Goal: Task Accomplishment & Management: Use online tool/utility

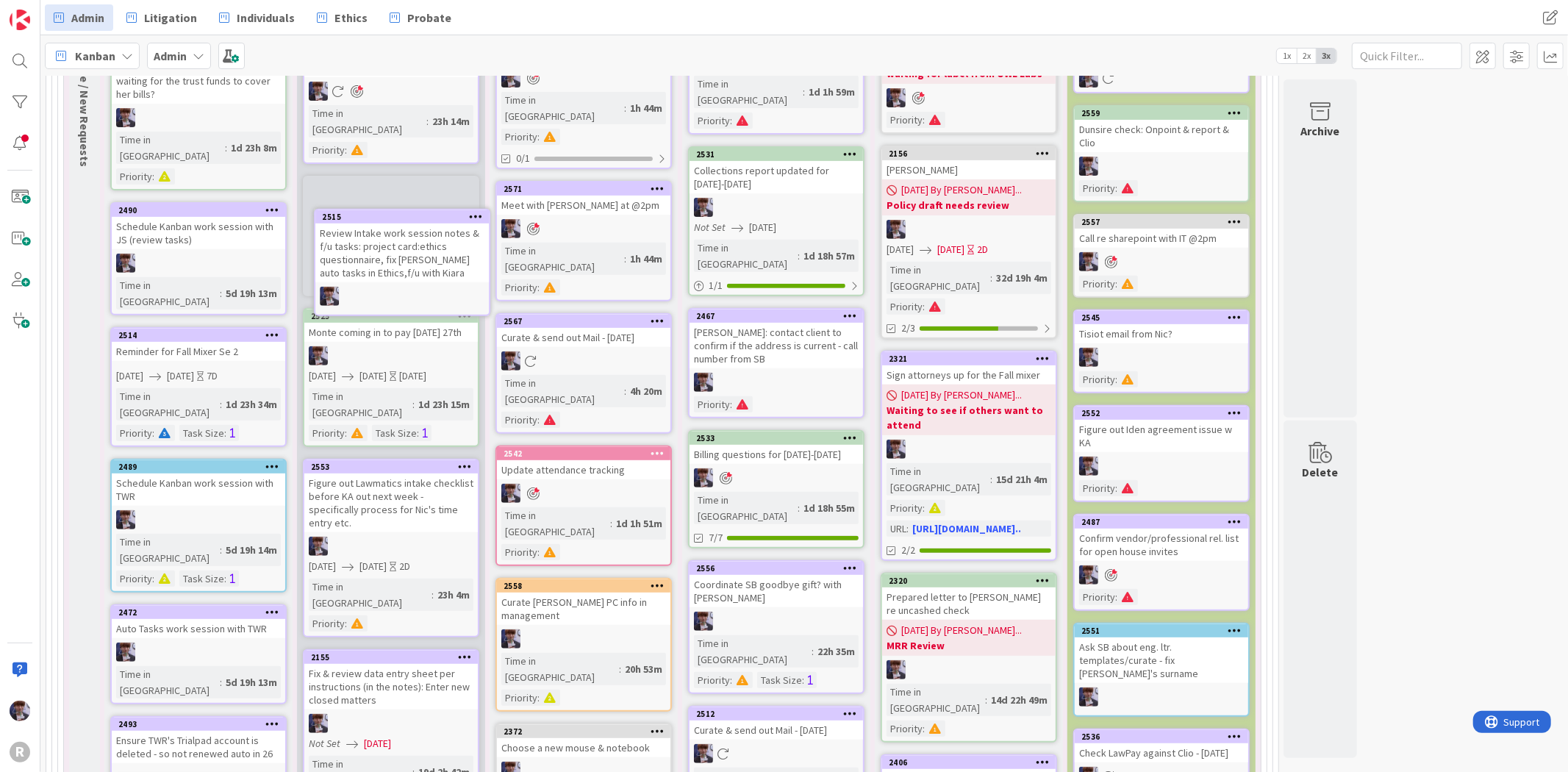
scroll to position [415, 0]
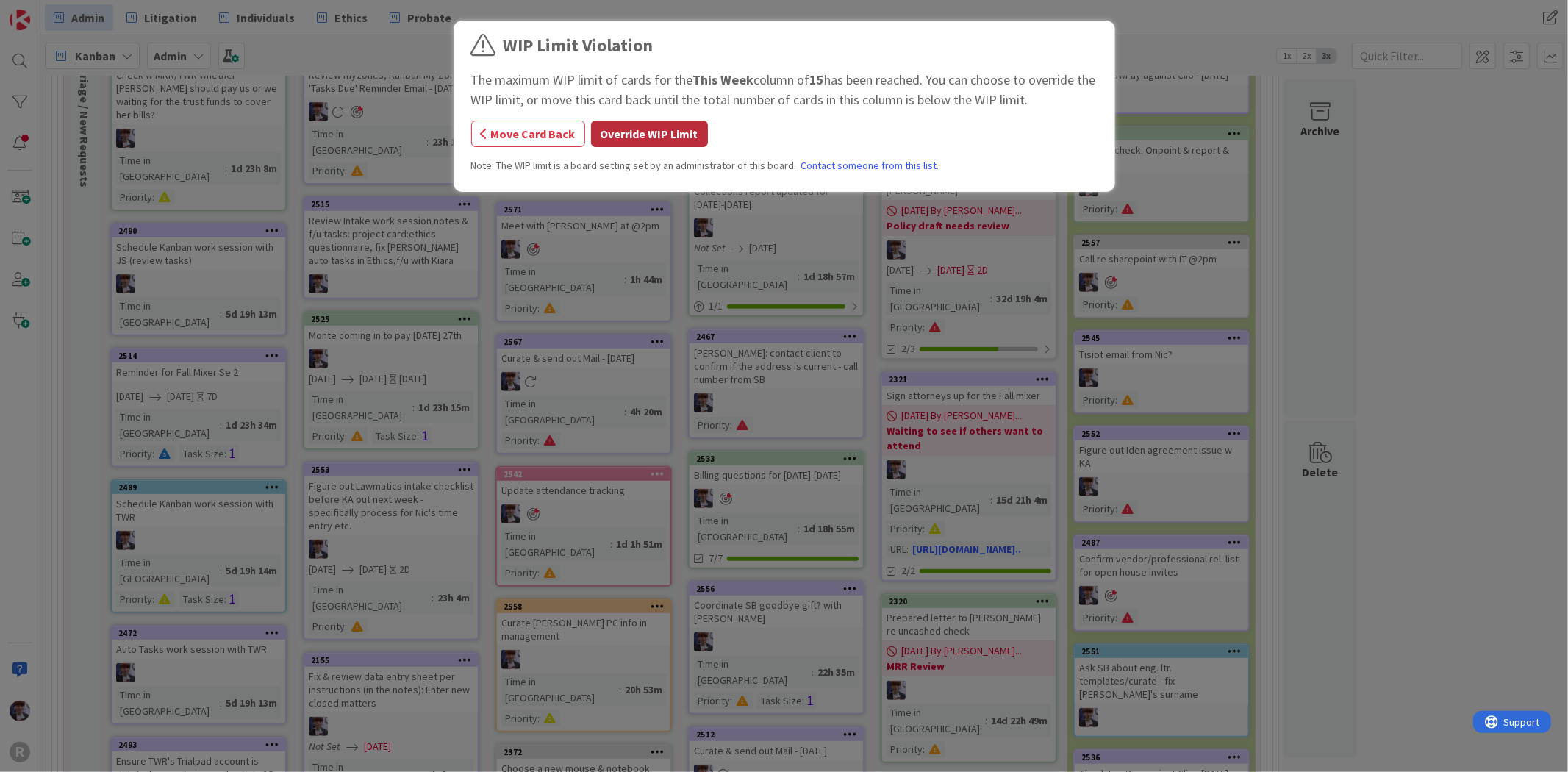
click at [662, 137] on button "Override WIP Limit" at bounding box center [649, 133] width 117 height 26
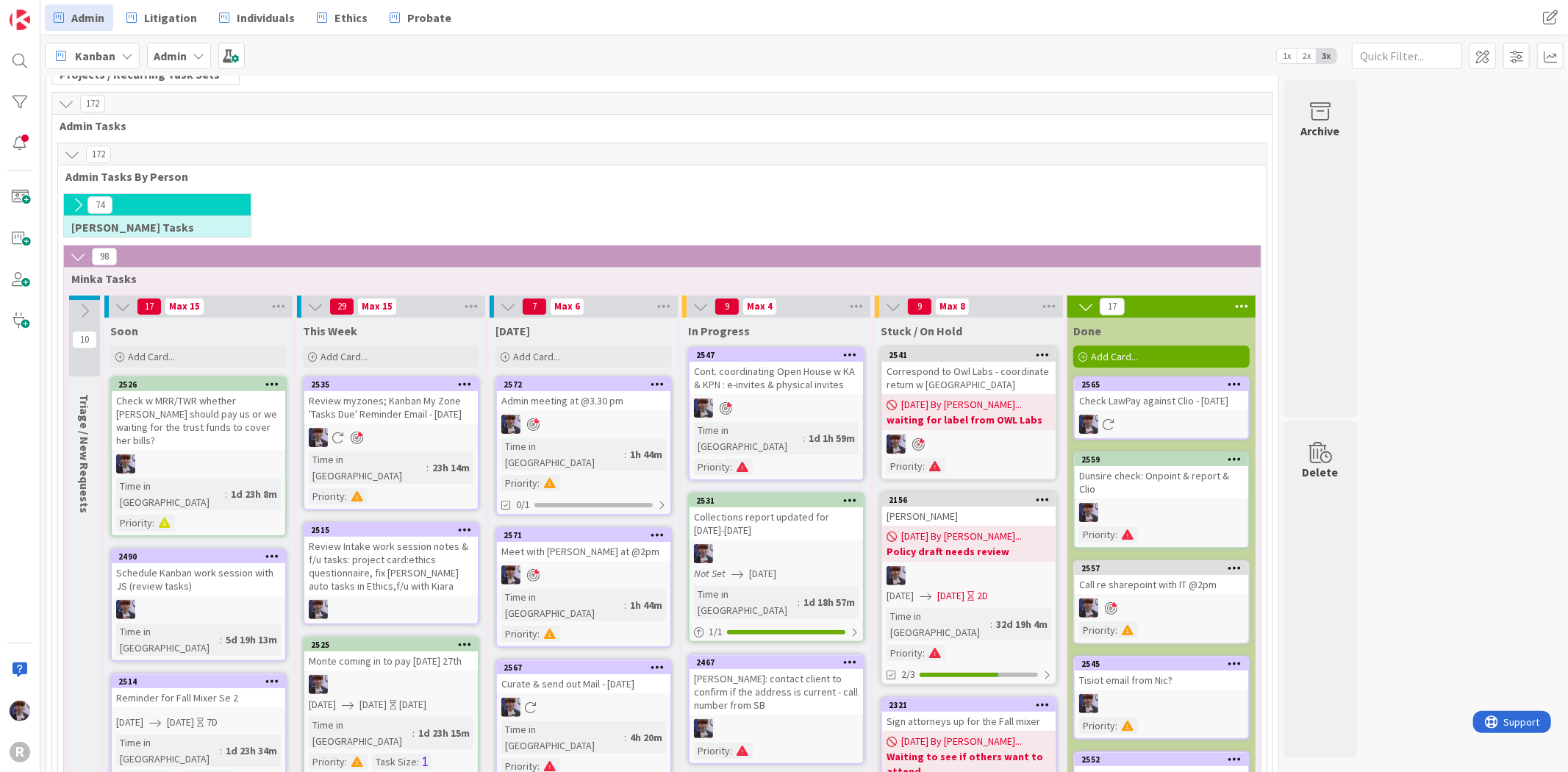
scroll to position [89, 0]
click at [555, 361] on span "Add Card..." at bounding box center [537, 357] width 47 height 14
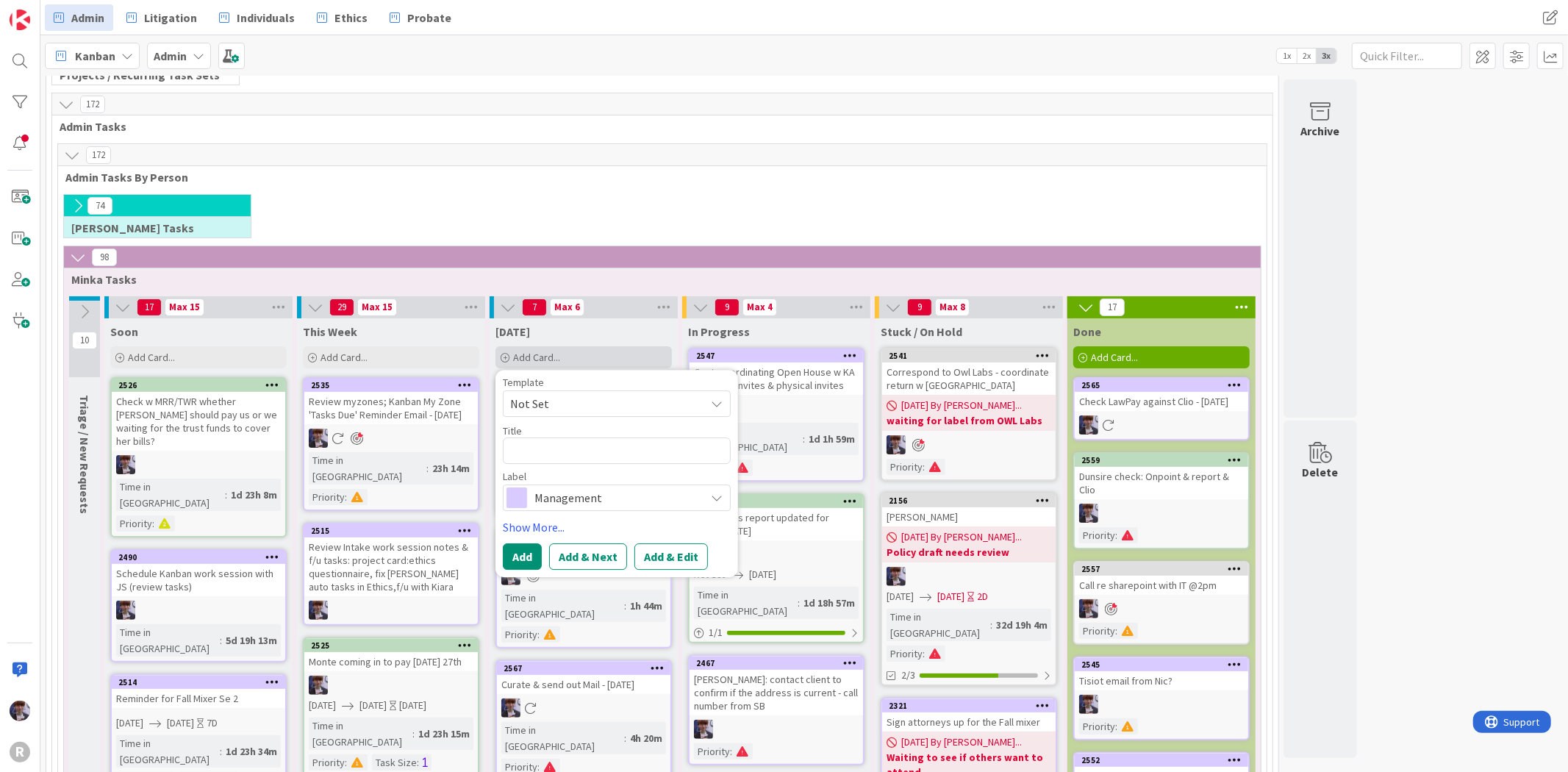
type textarea "x"
type textarea "C"
type textarea "x"
type textarea "Ca"
type textarea "x"
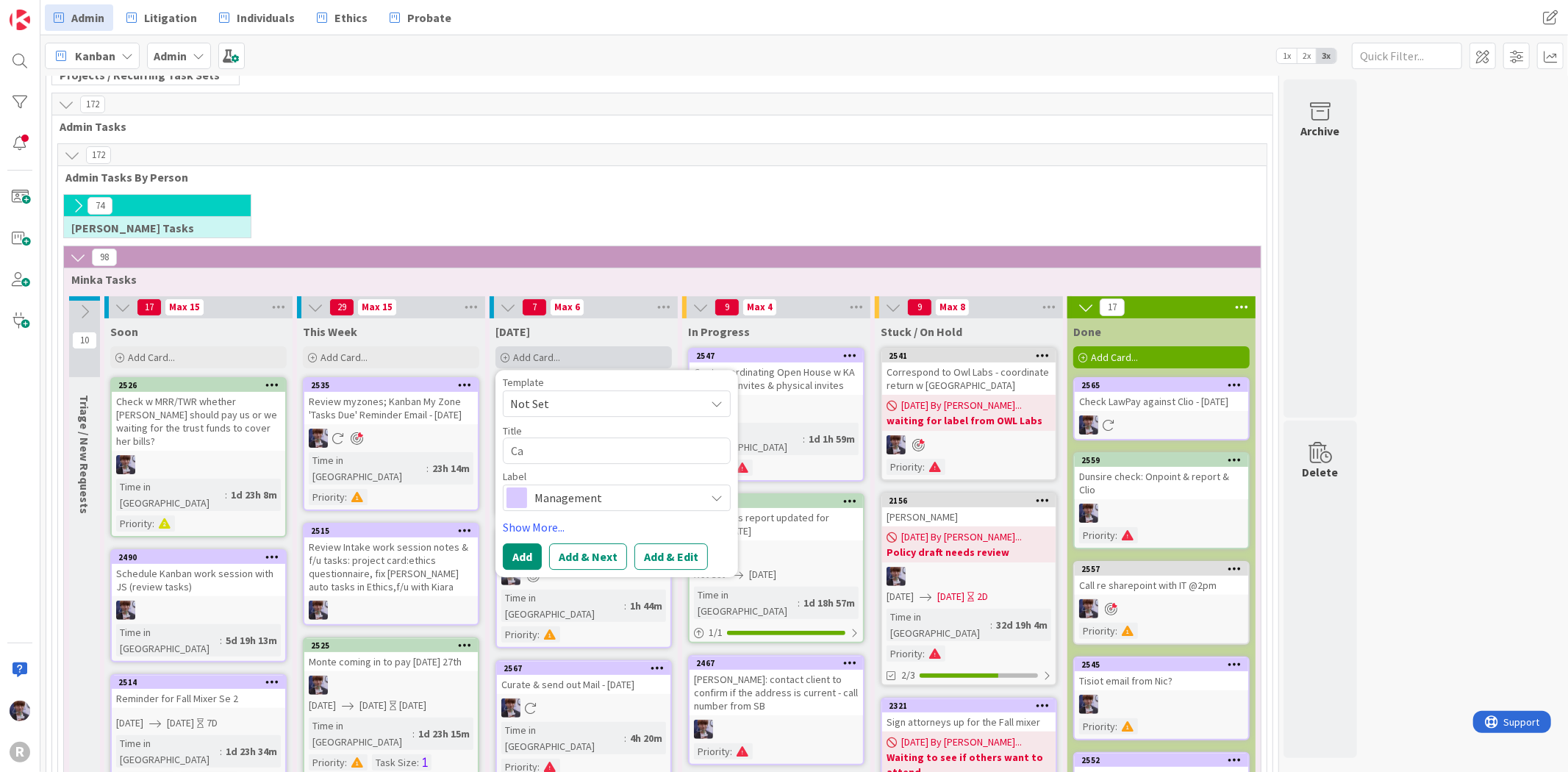
type textarea "Cal"
type textarea "x"
type textarea "Call"
type textarea "x"
type textarea "Cal"
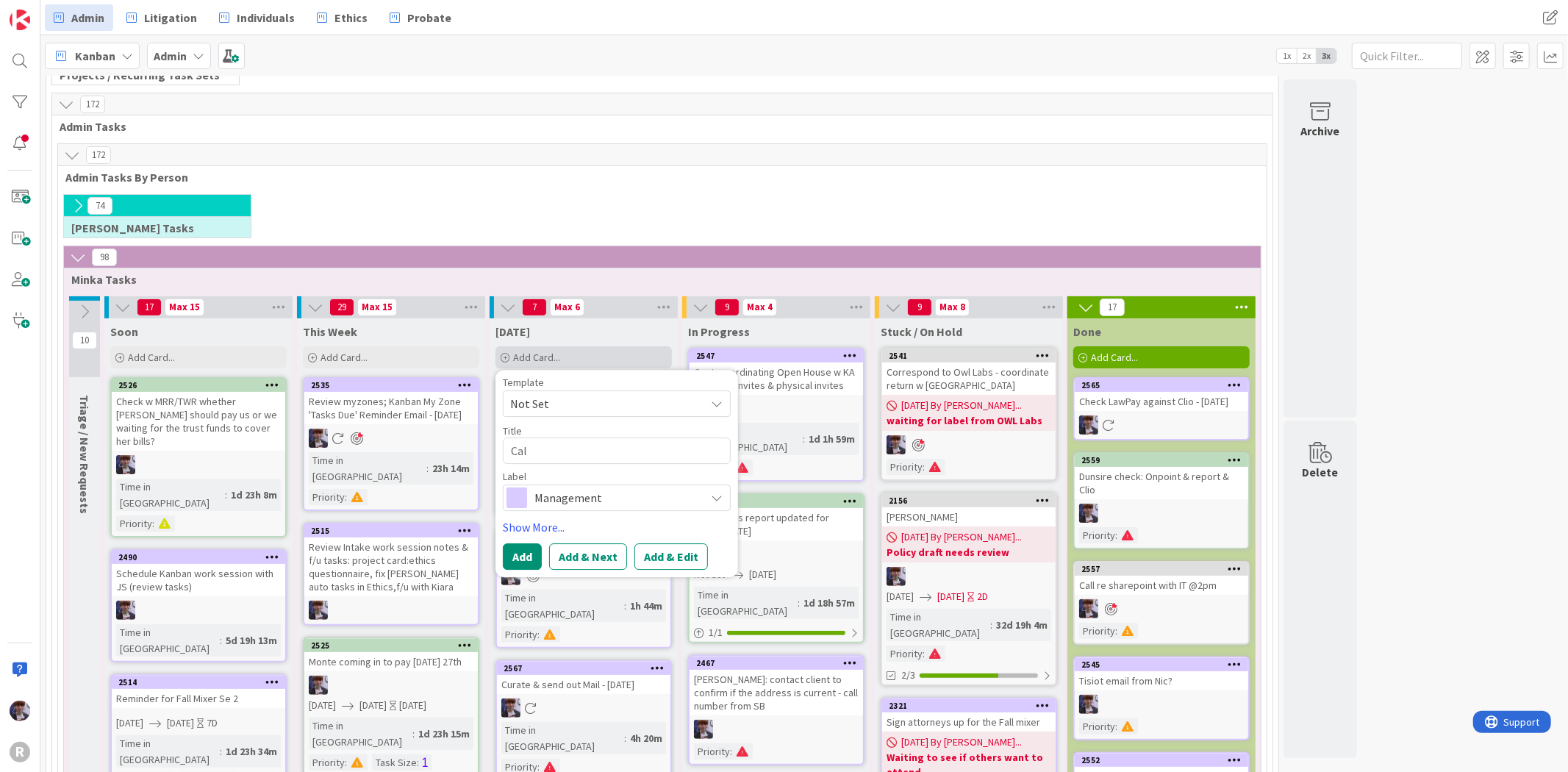
type textarea "x"
type textarea "Ca"
type textarea "x"
type textarea "C"
click at [630, 197] on div "74 [PERSON_NAME] Tasks" at bounding box center [663, 220] width 1203 height 51
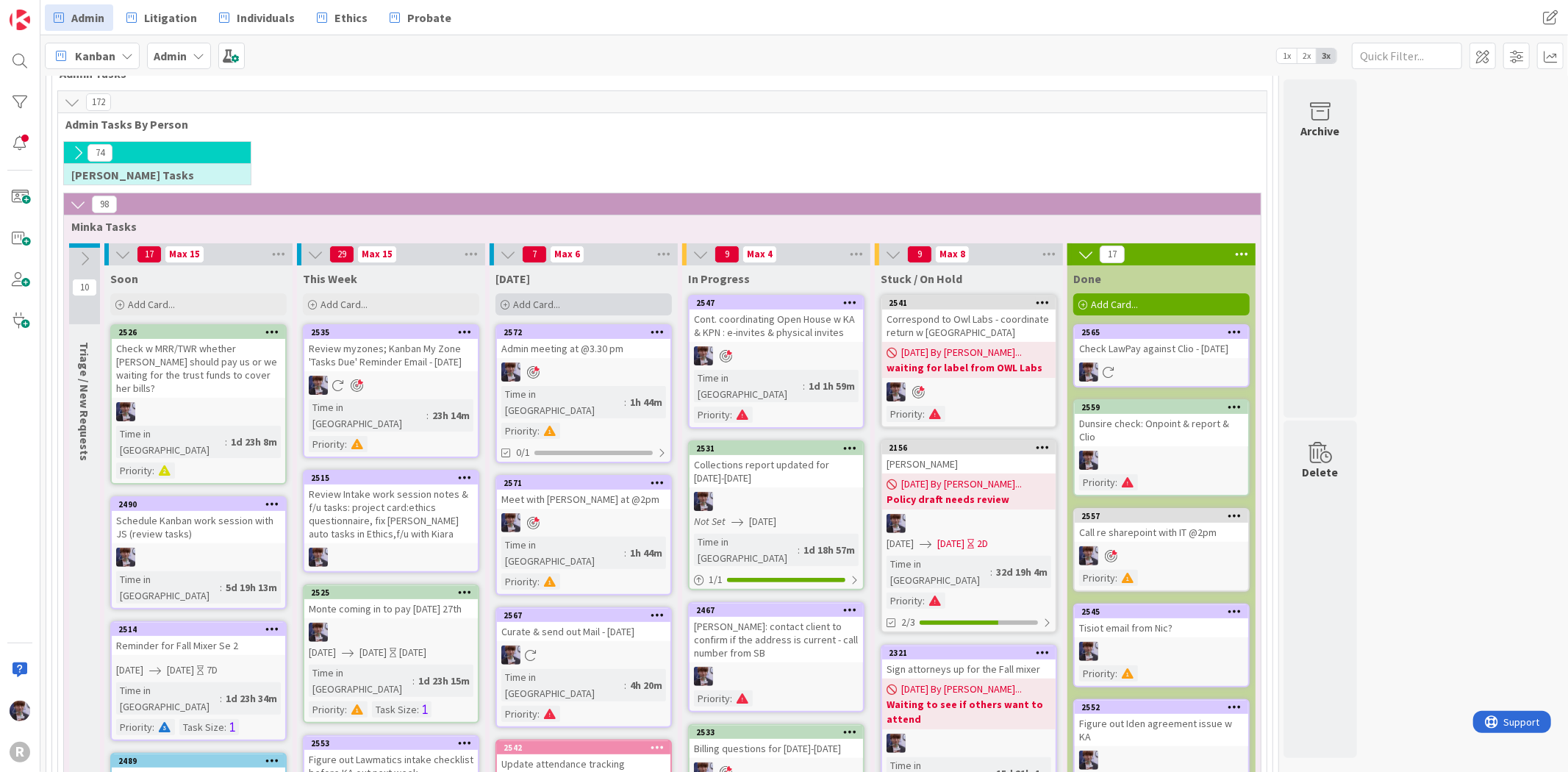
scroll to position [171, 0]
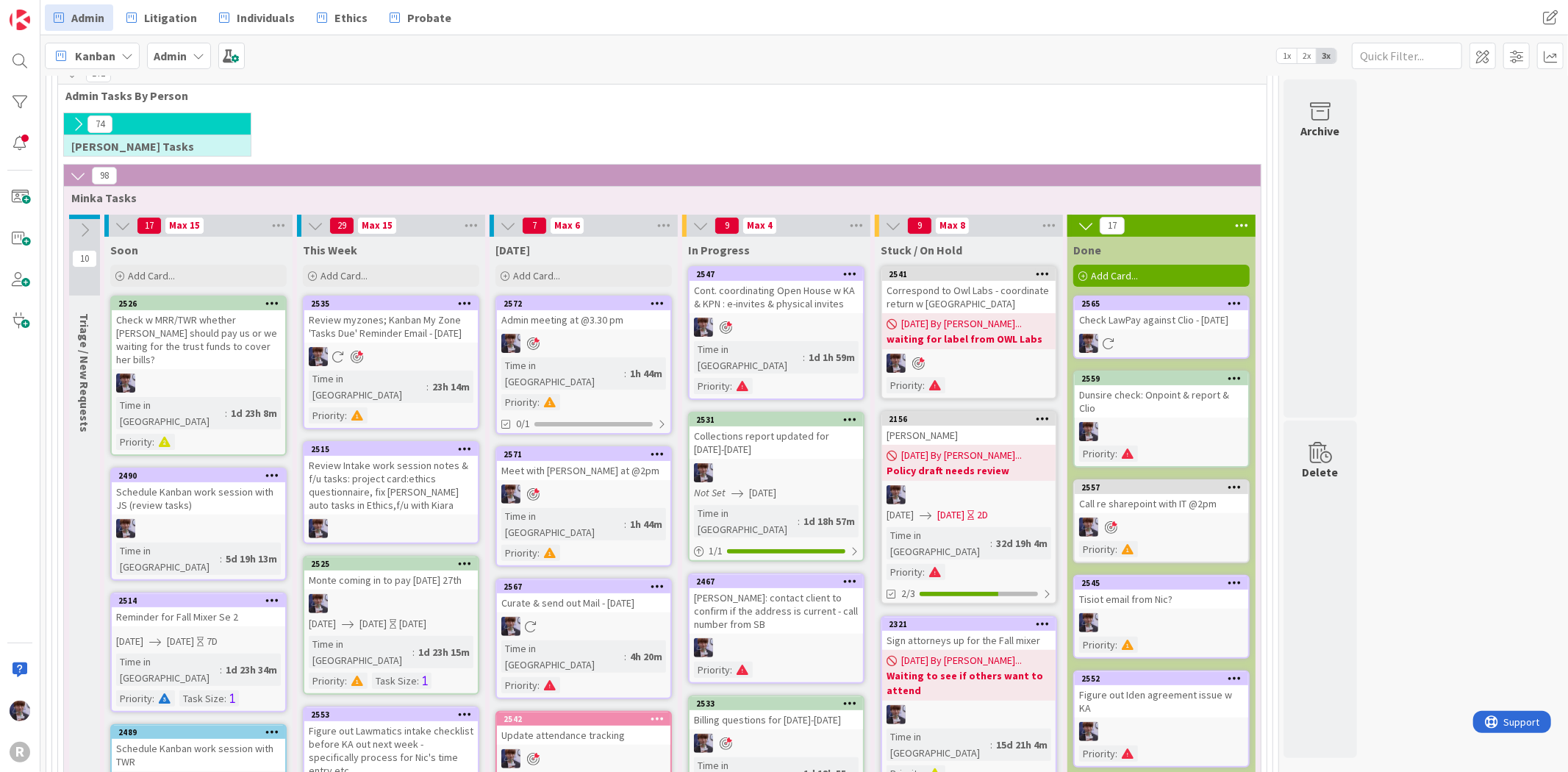
click at [561, 264] on div "[DATE] Add Card... Template Not Set Title 0 / 128 Label Management Show More...…" at bounding box center [584, 263] width 189 height 53
click at [561, 279] on div "Add Card..." at bounding box center [584, 276] width 177 height 22
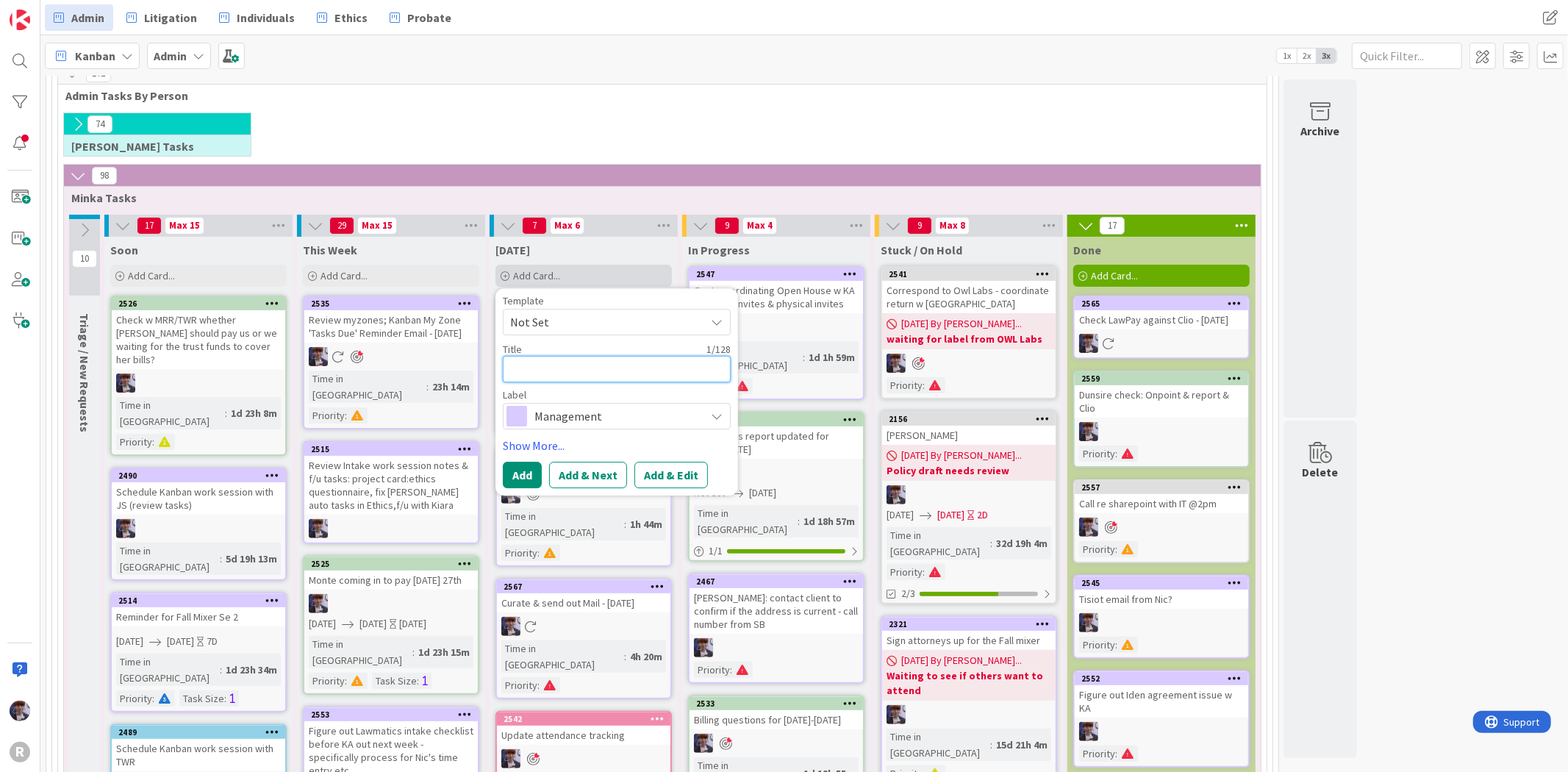
type textarea "x"
type textarea "C"
type textarea "x"
type textarea "Ca"
type textarea "x"
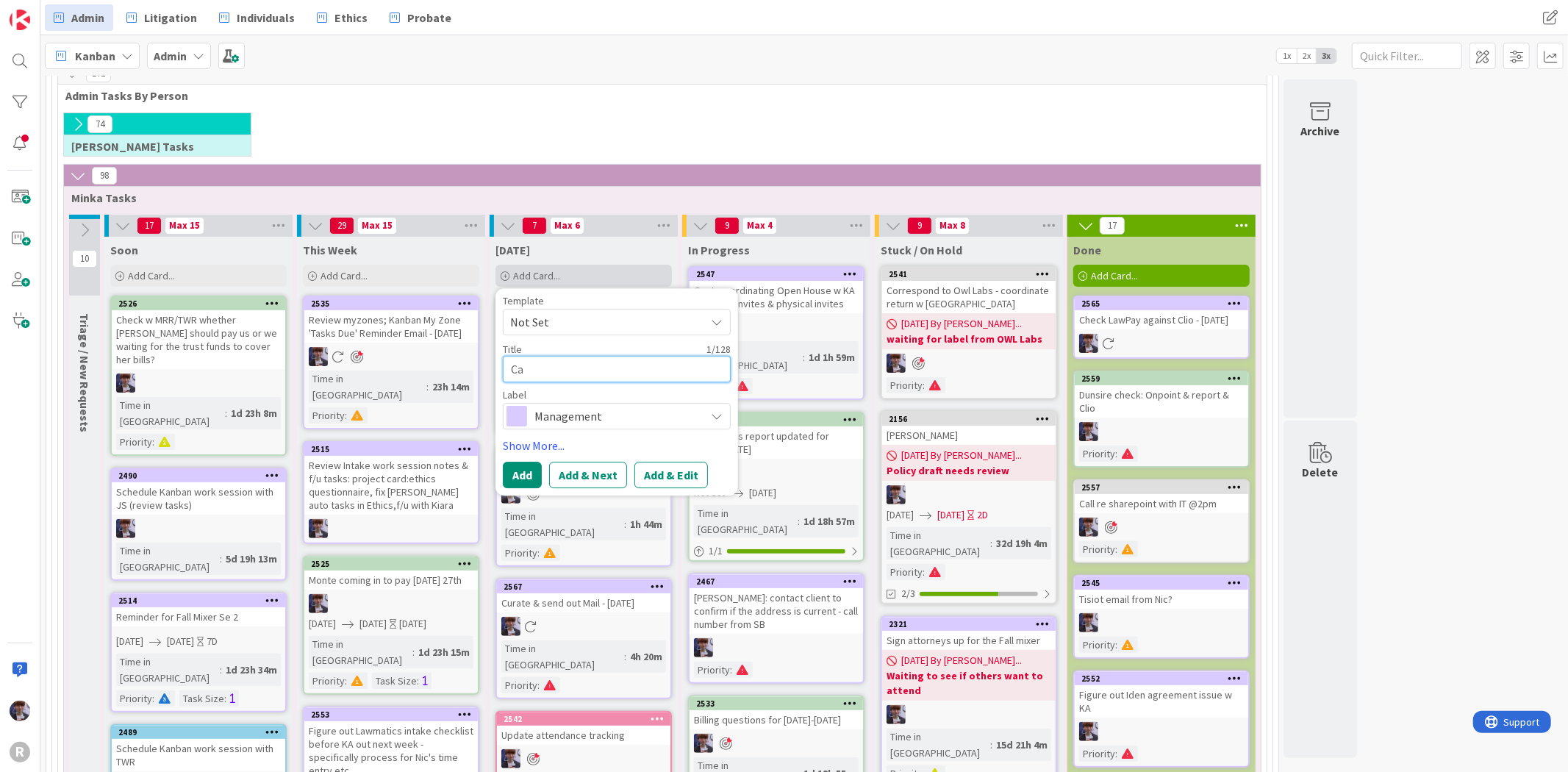
type textarea "Cal"
type textarea "x"
type textarea "Call"
type textarea "x"
type textarea "Call"
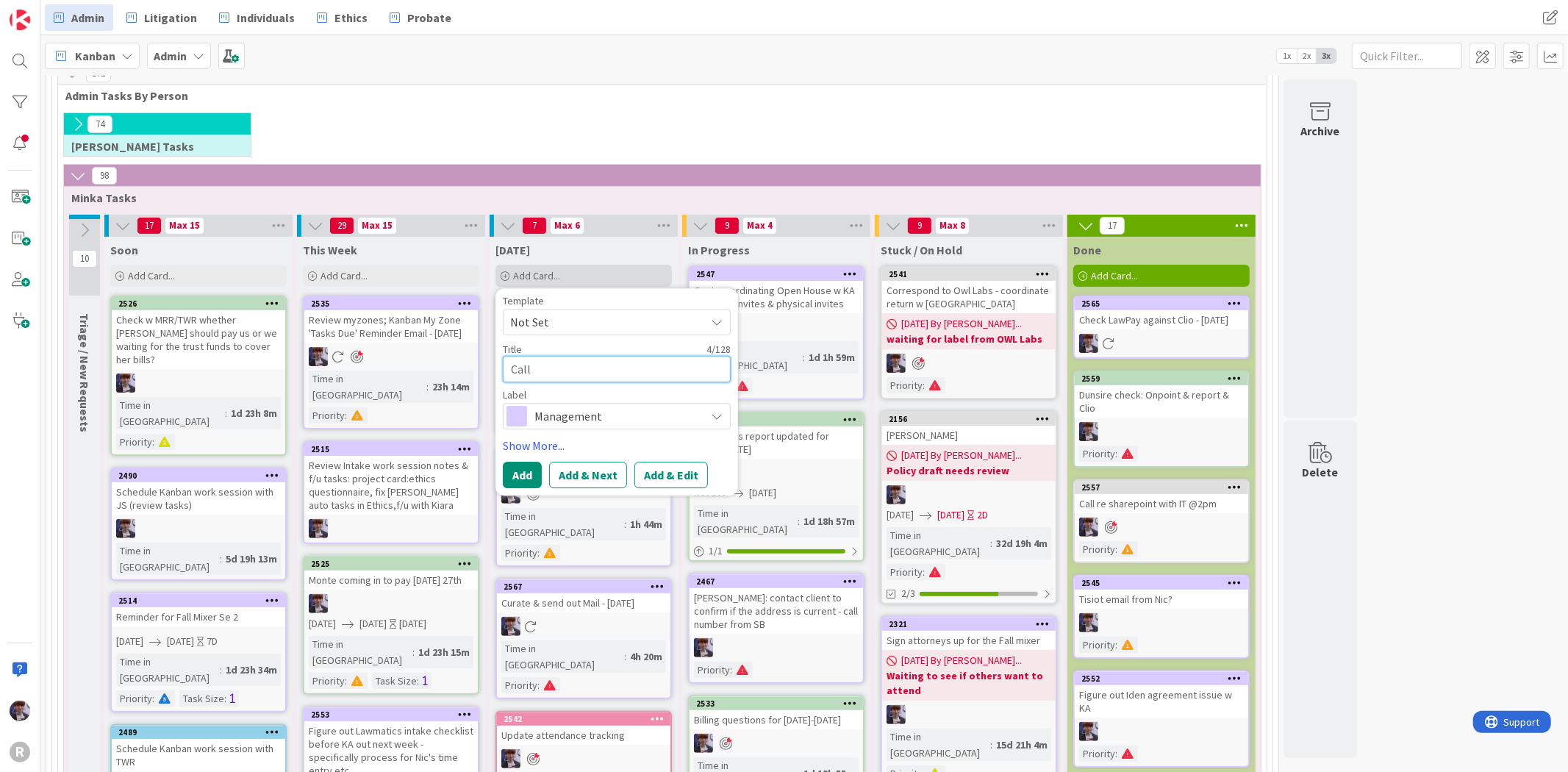
type textarea "x"
type textarea "Call L"
type textarea "x"
type textarea "Call Le"
type textarea "x"
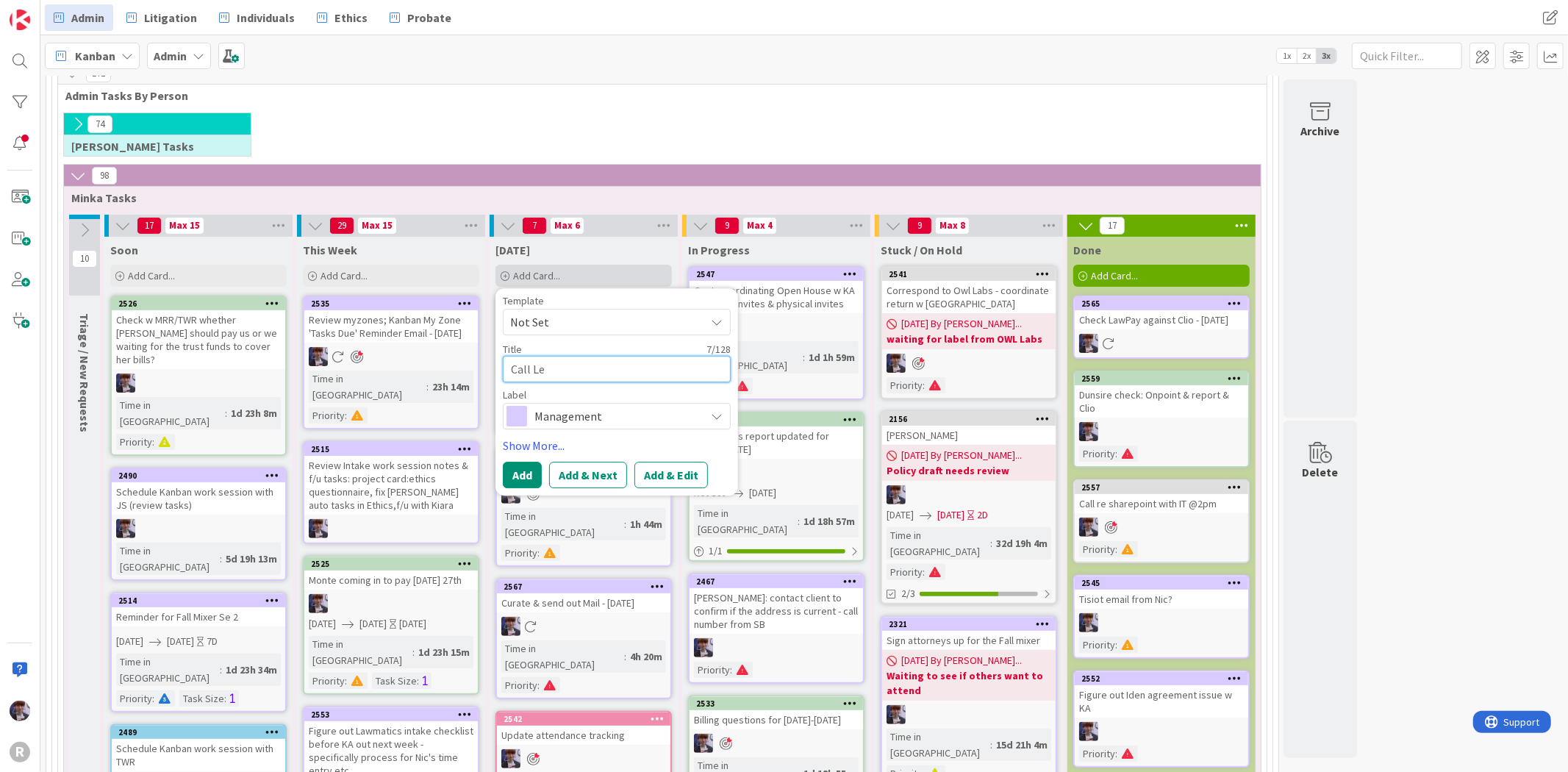
type textarea "Call [PERSON_NAME]"
type textarea "x"
type textarea "Call Lexi"
type textarea "x"
type textarea "Call Lexis"
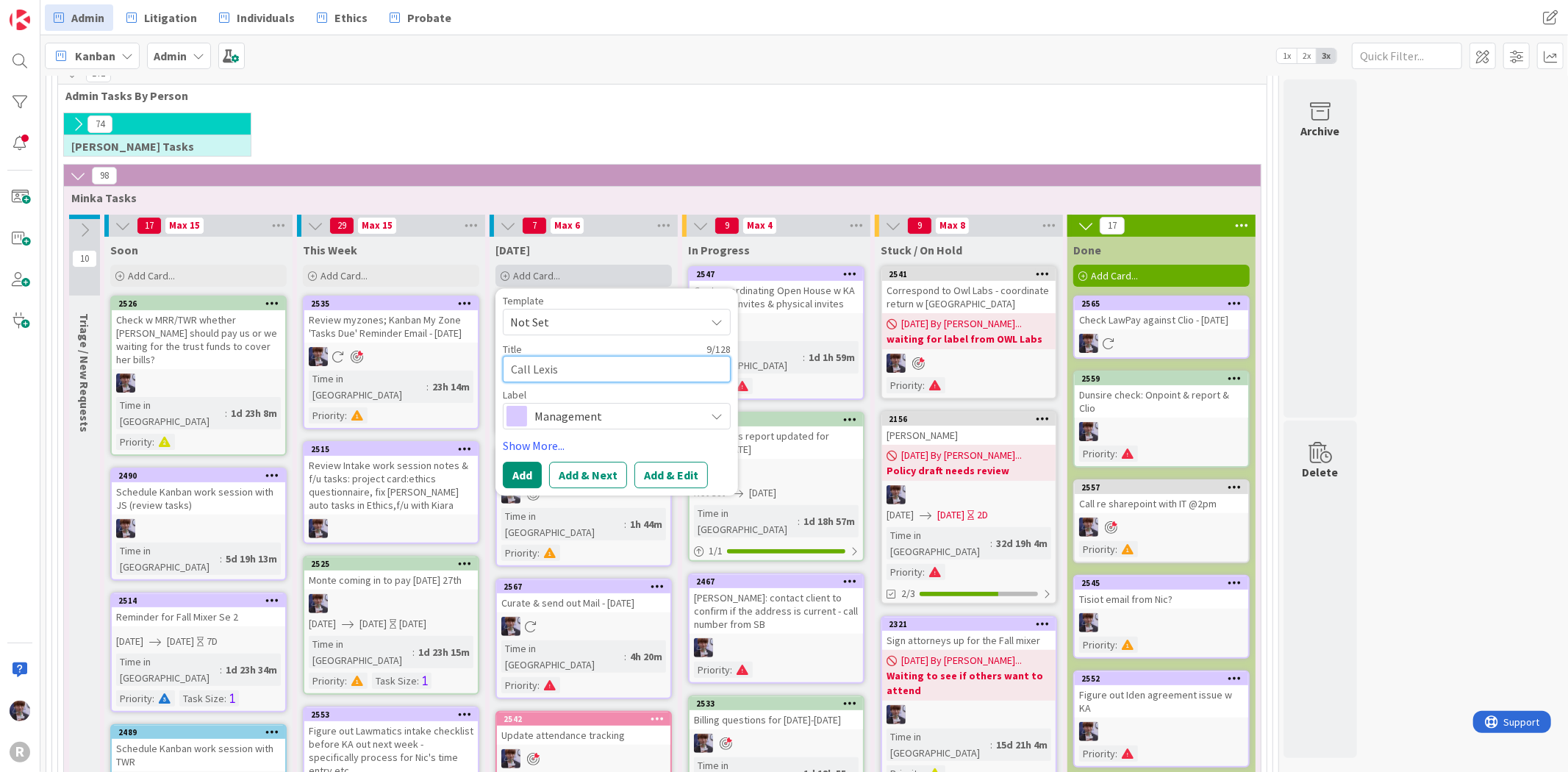
type textarea "x"
type textarea "Call Lexis"
type textarea "x"
type textarea "Call Lexis r"
type textarea "x"
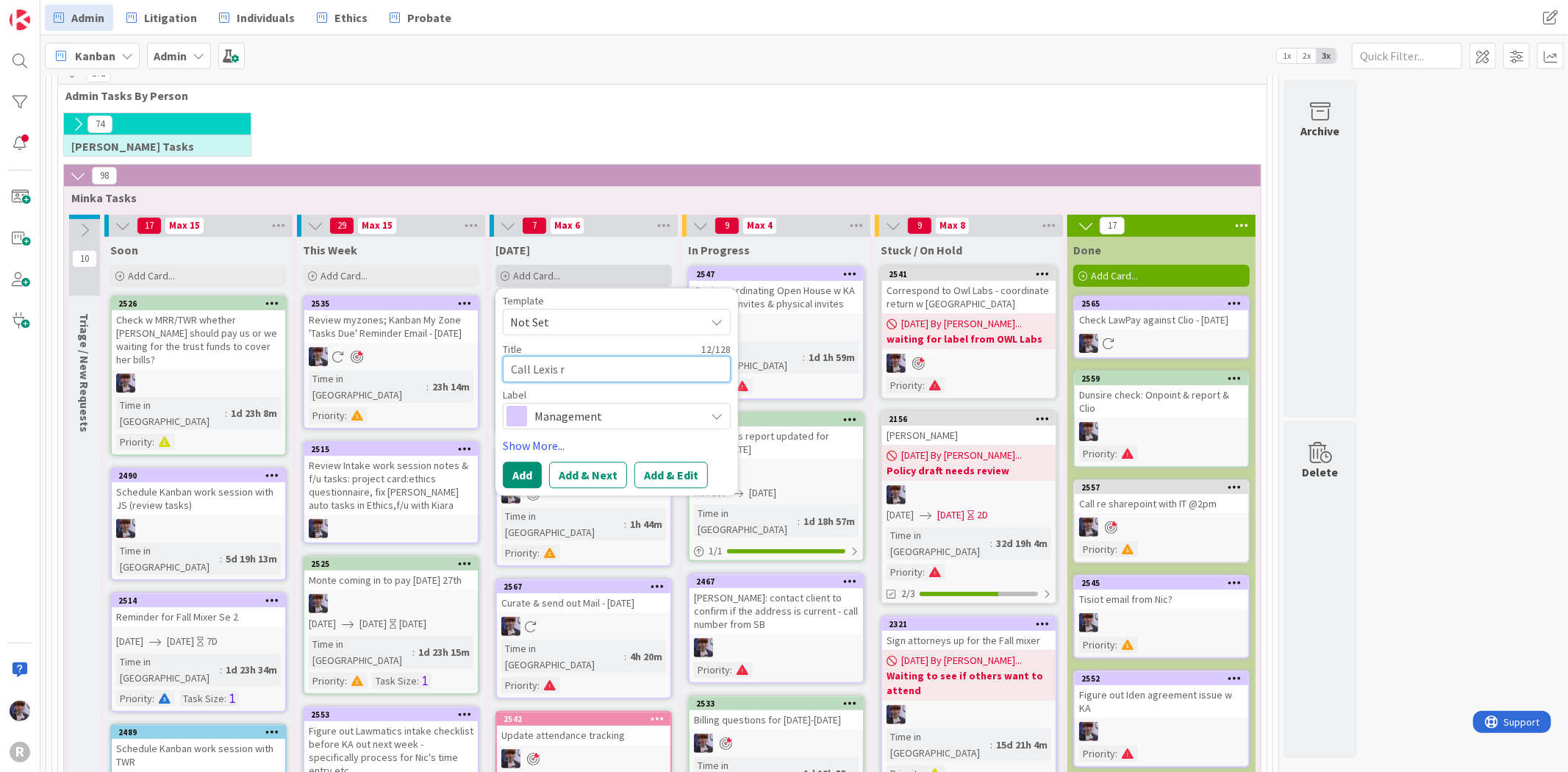
type textarea "Call Lexis re"
type textarea "x"
type textarea "Call Lexis re"
type textarea "x"
type textarea "Call Lexis re M"
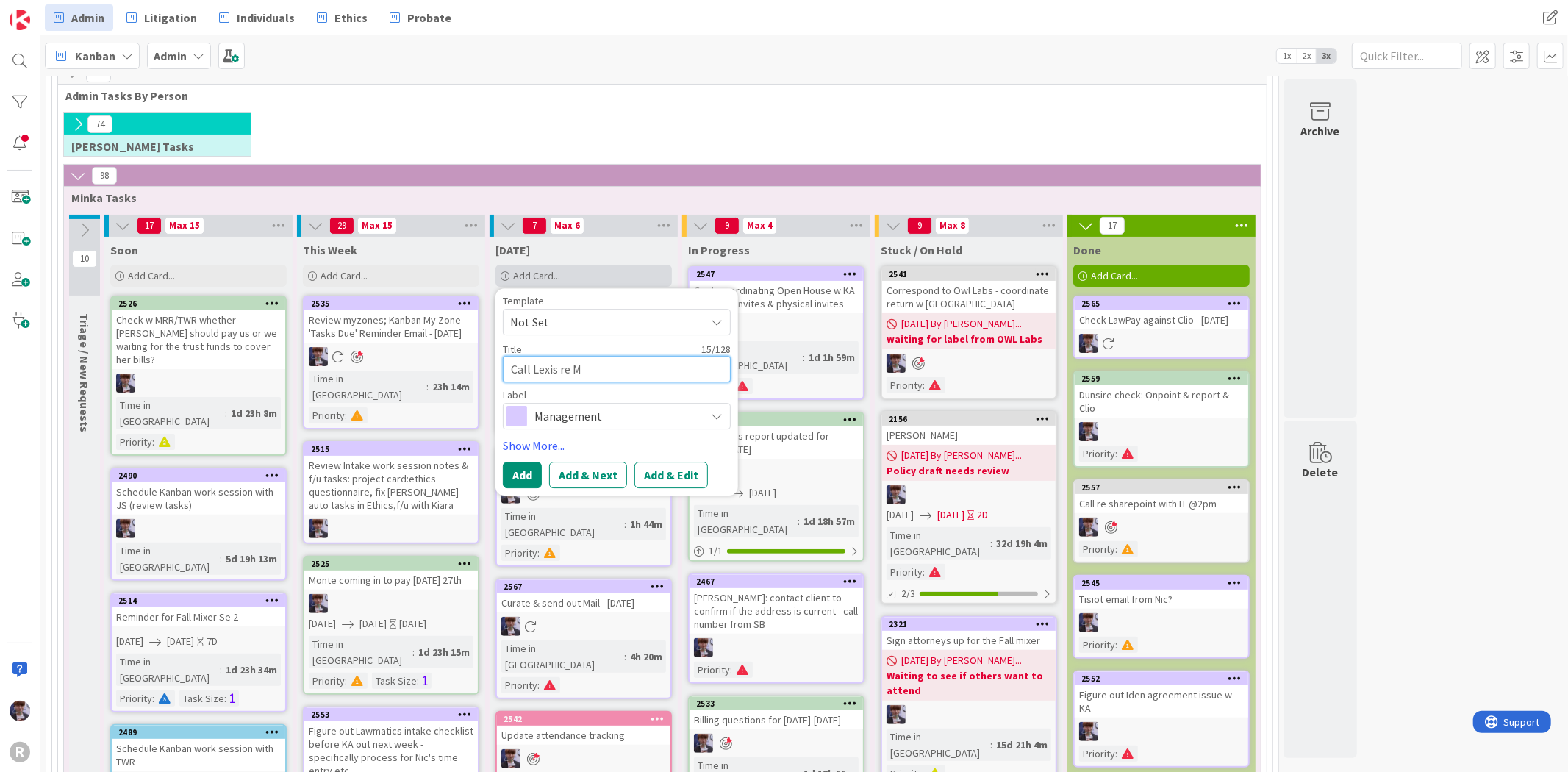
type textarea "x"
type textarea "Call Lexis re MR"
type textarea "x"
type textarea "Call Lexis re MRR"
type textarea "x"
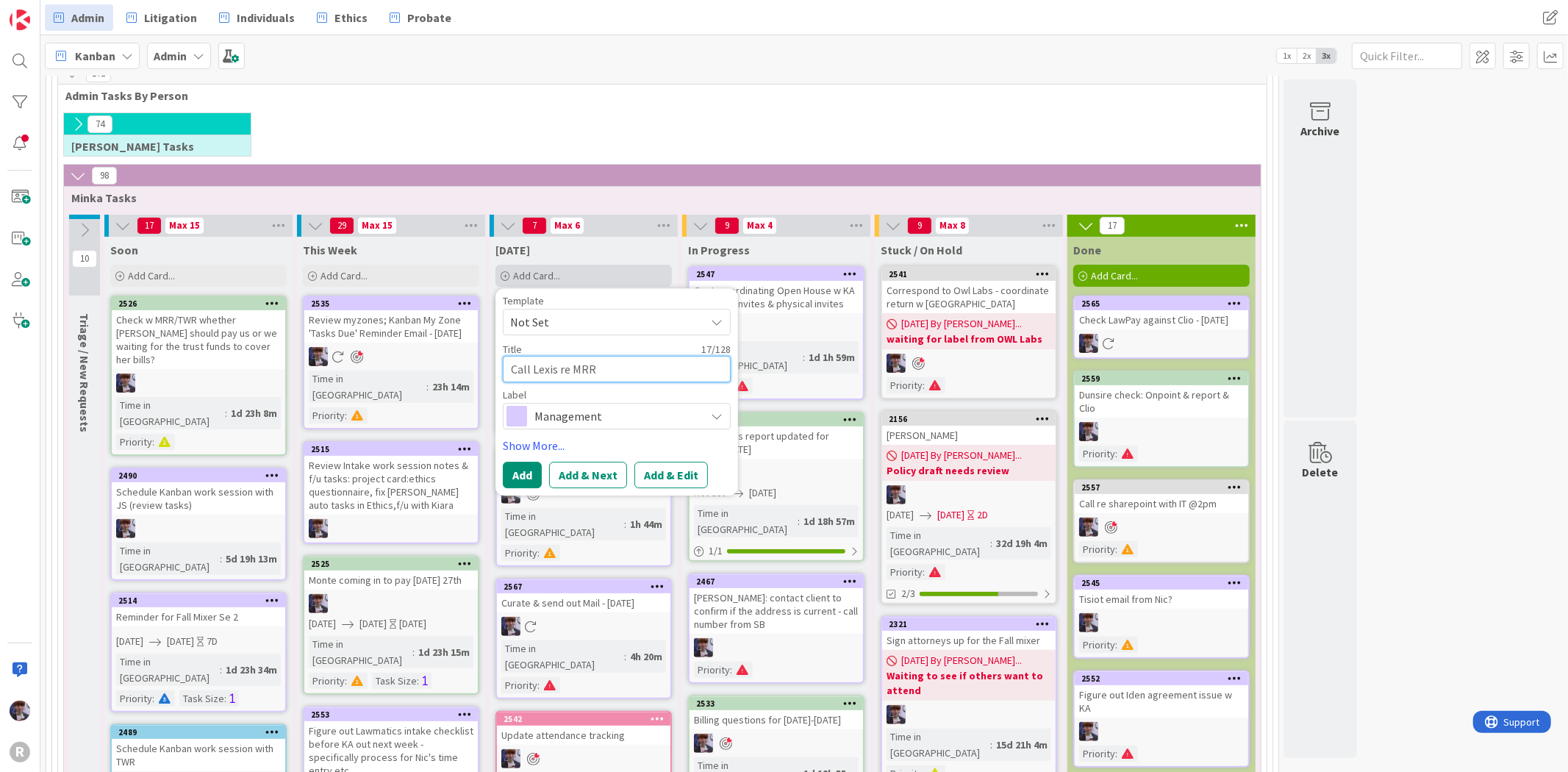
type textarea "Call Lexis re MRR"
type textarea "x"
type textarea "Call Lexis re MRR"
type textarea "x"
type textarea "Call Lexis re MR"
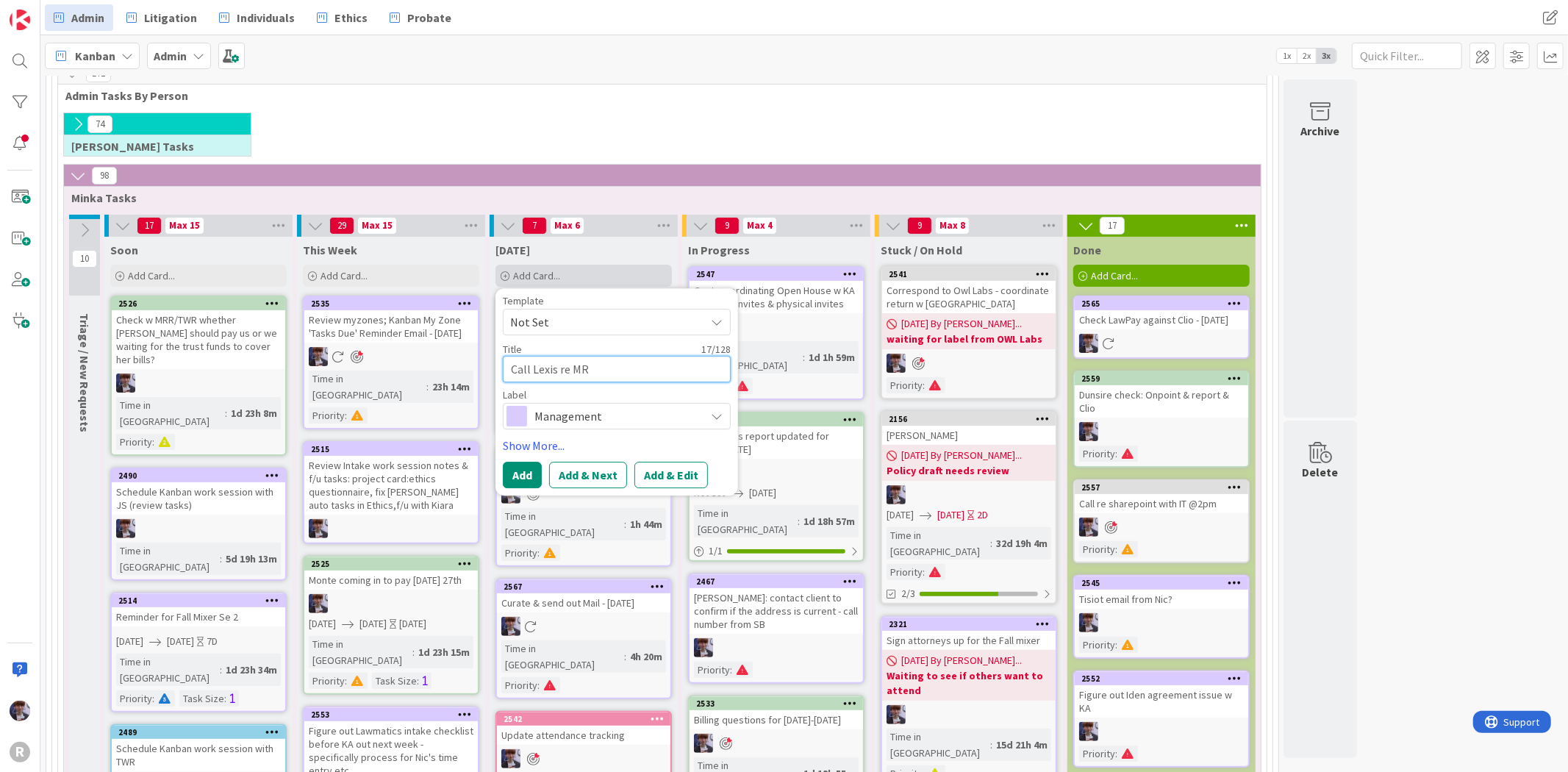
type textarea "x"
type textarea "Call Lexis re"
type textarea "x"
type textarea "Call Lexis re o"
type textarea "x"
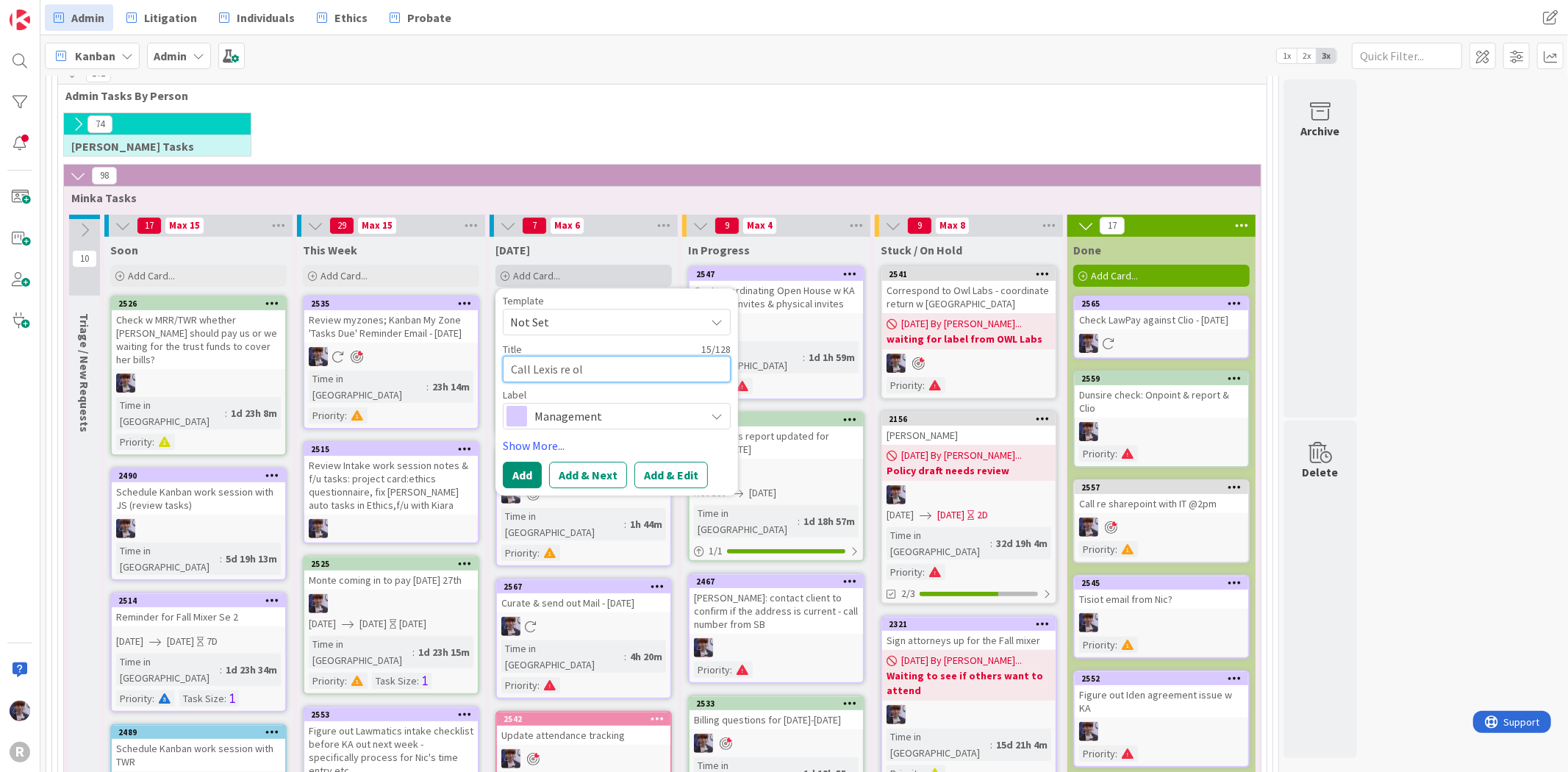
type textarea "Call Lexis re old"
type textarea "x"
type textarea "Call Lexis re old"
type textarea "x"
type textarea "Call Lexis re old a"
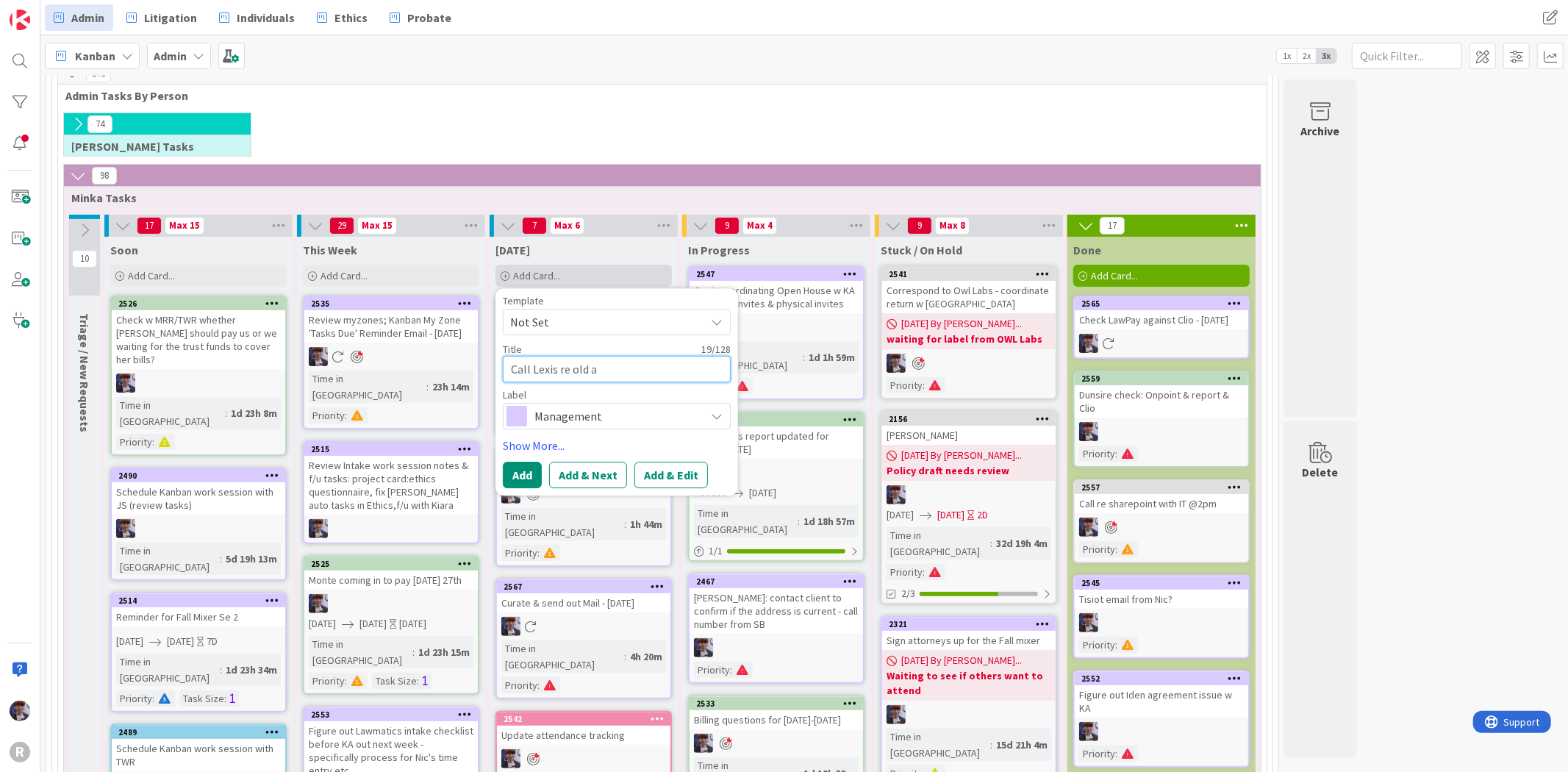
type textarea "x"
type textarea "Call Lexis re old ac"
type textarea "x"
type textarea "Call Lexis re old acc"
type textarea "x"
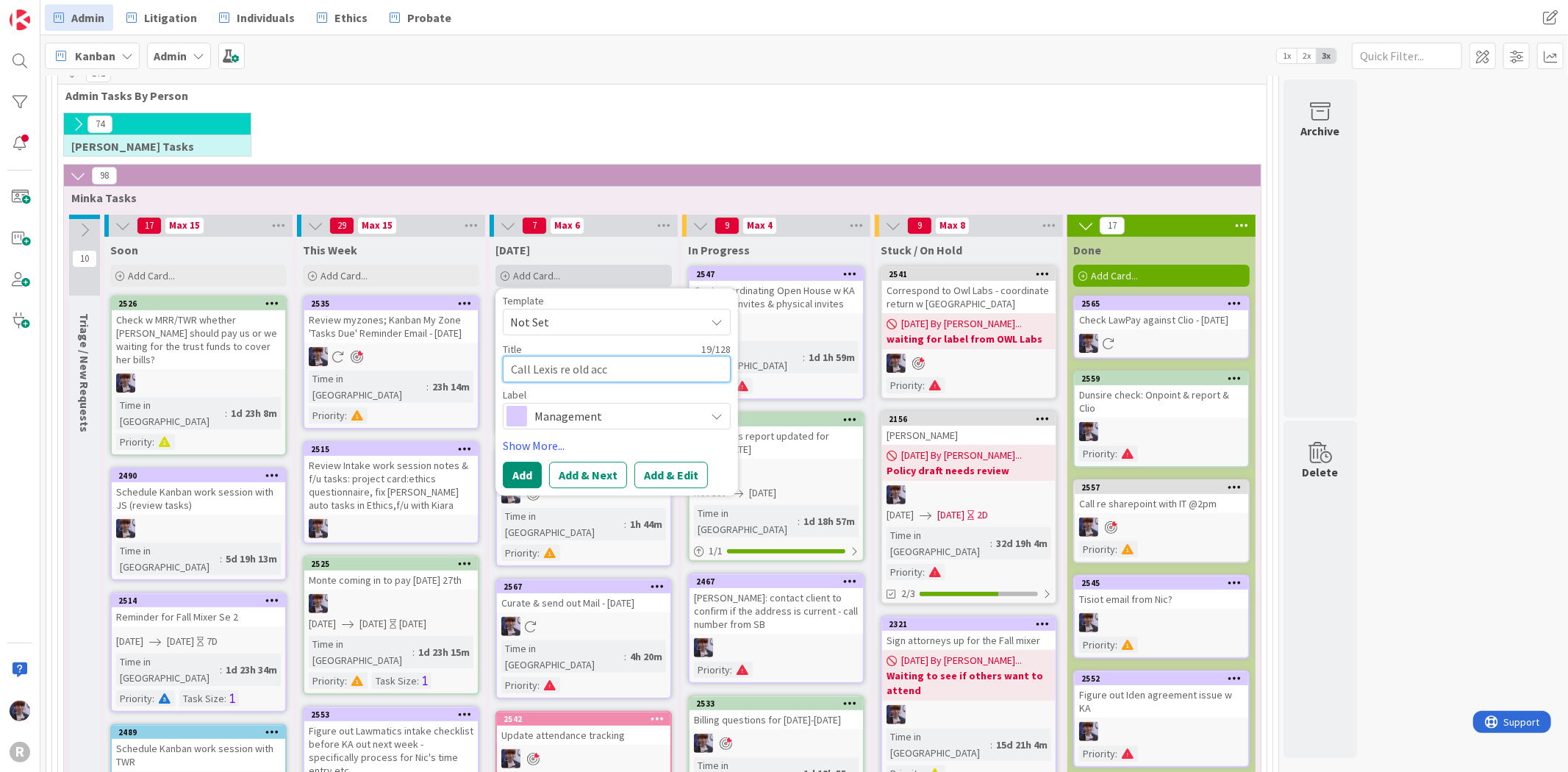
type textarea "Call Lexis re old acco"
type textarea "x"
type textarea "Call Lexis re old accou"
type textarea "x"
type textarea "Call Lexis re old accoun"
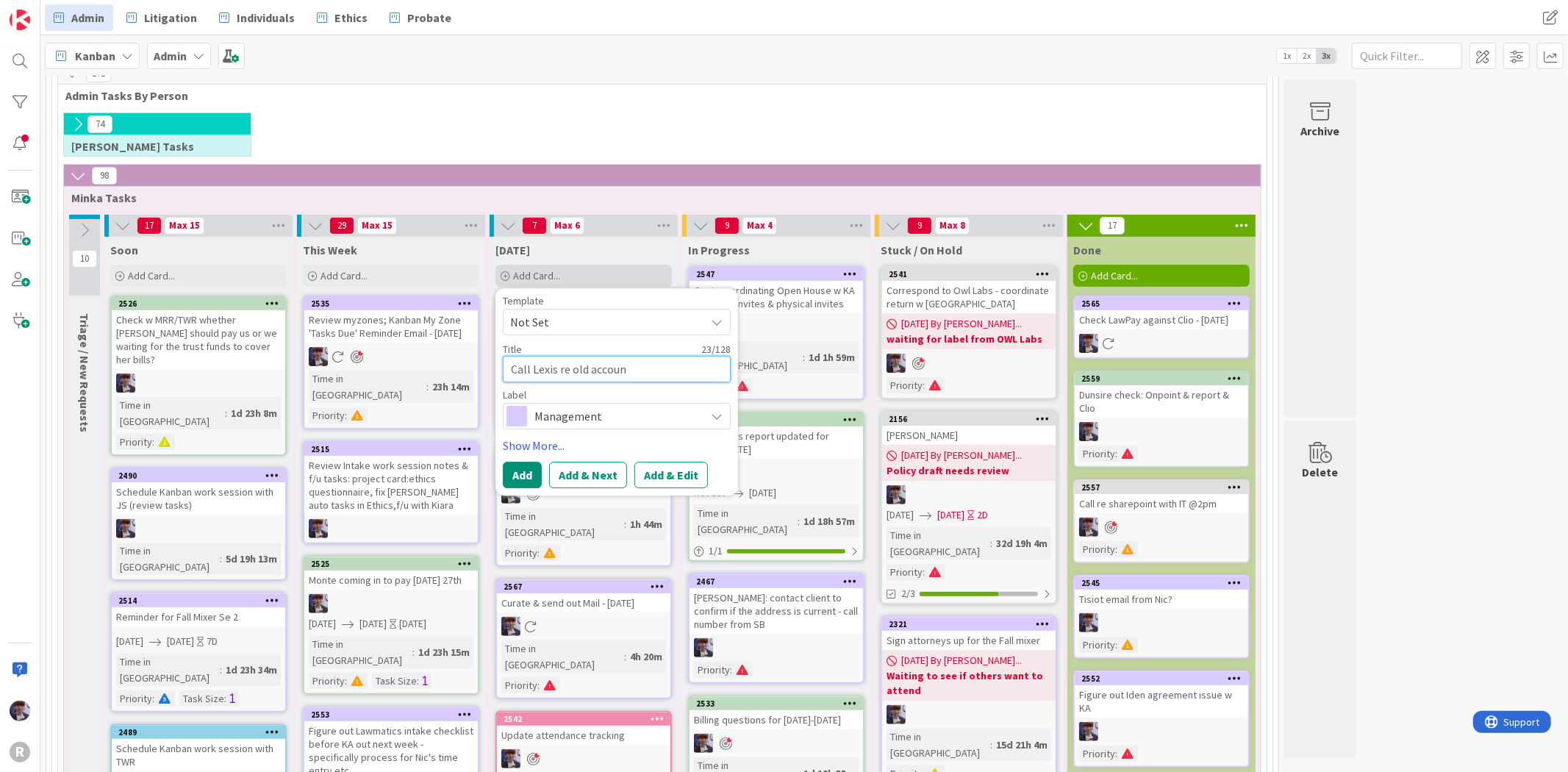
type textarea "x"
type textarea "Call Lexis re old account"
type textarea "x"
type textarea "Call Lexis re old account"
type textarea "x"
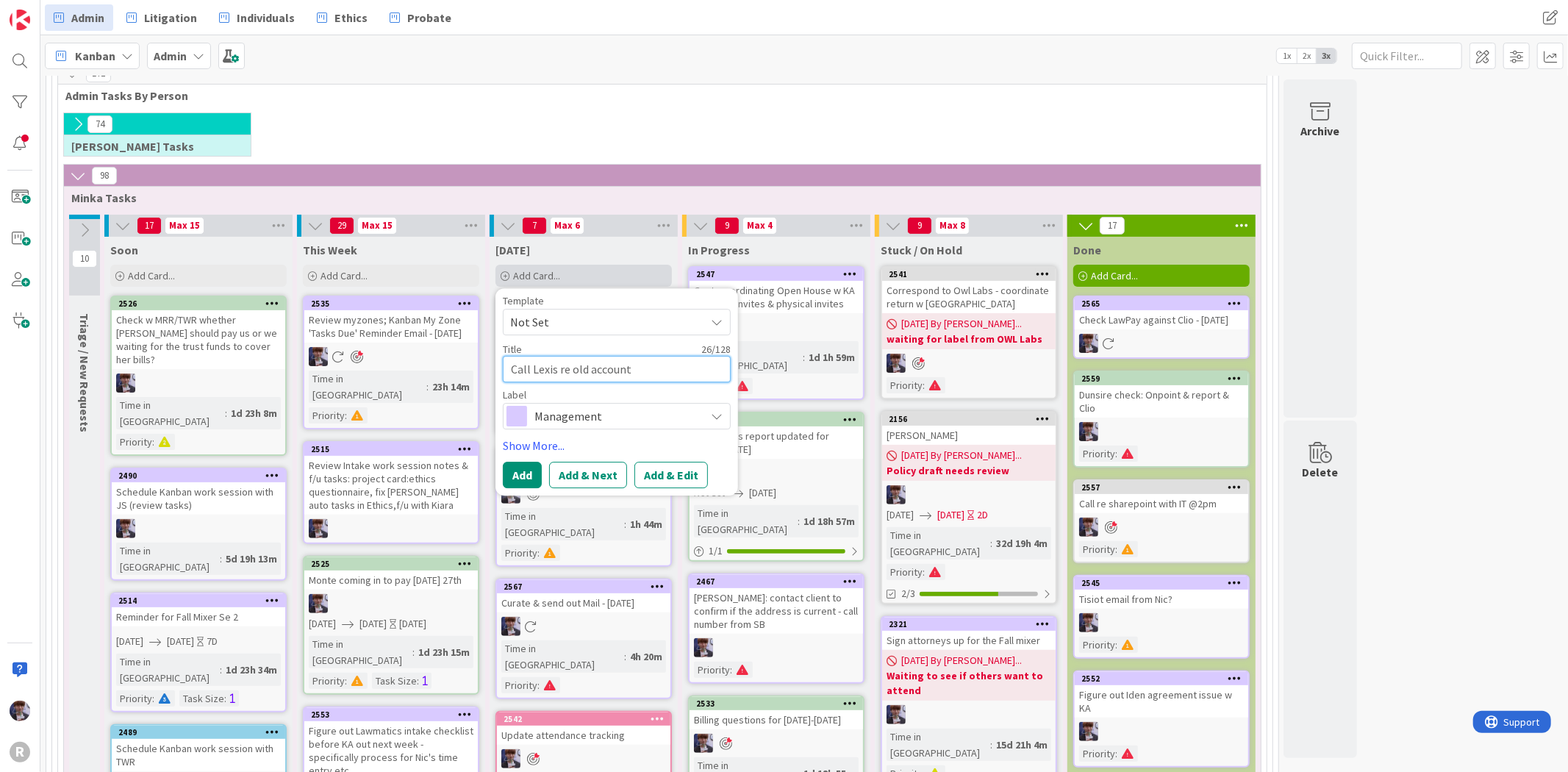
type textarea "Call Lexis re old account s"
type textarea "x"
type textarea "Call Lexis re old account su"
type textarea "x"
type textarea "Call Lexis re old account sub"
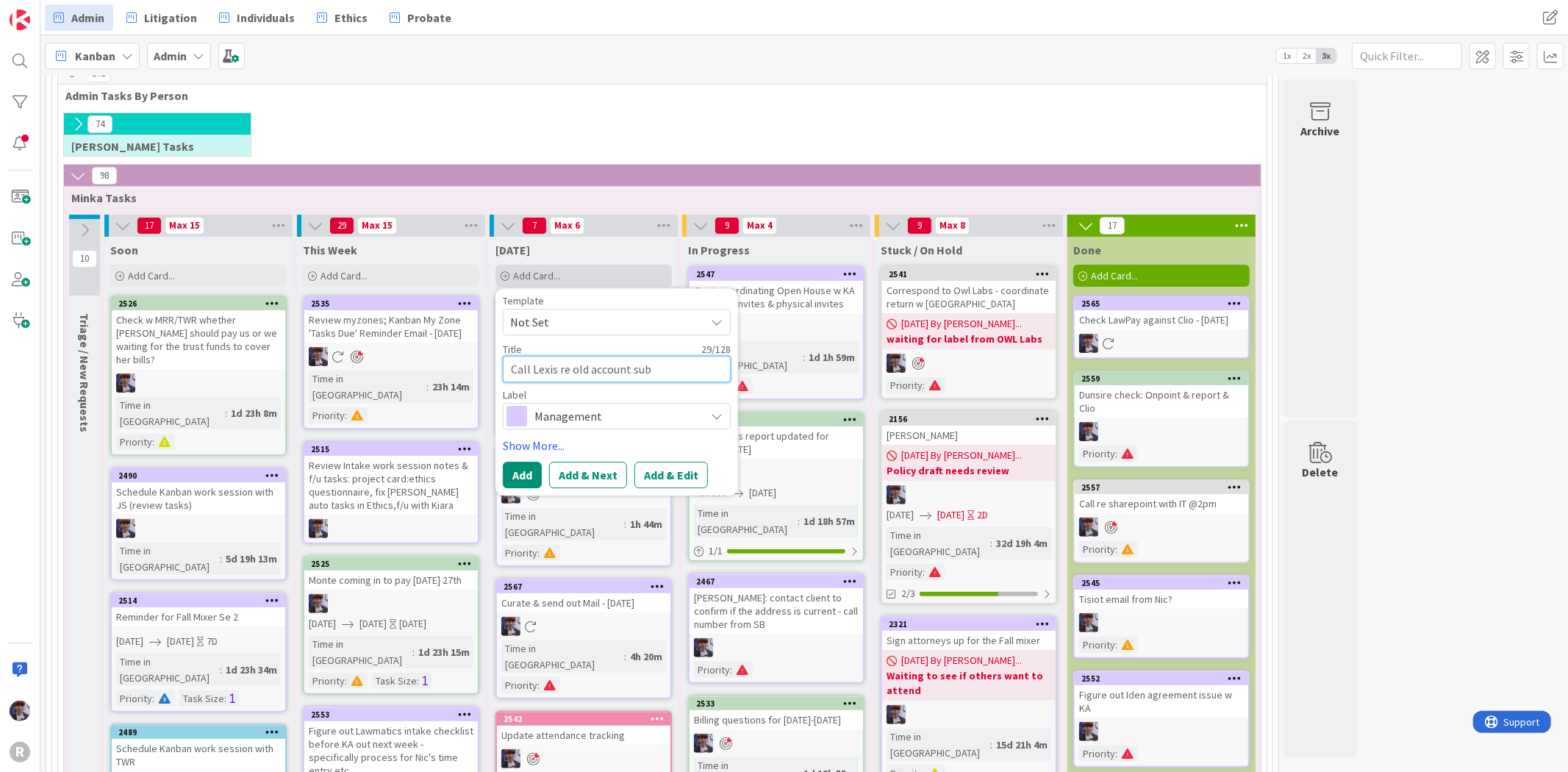
type textarea "x"
type textarea "Call Lexis re old account subs"
type textarea "x"
type textarea "Call Lexis re old account subsc"
type textarea "x"
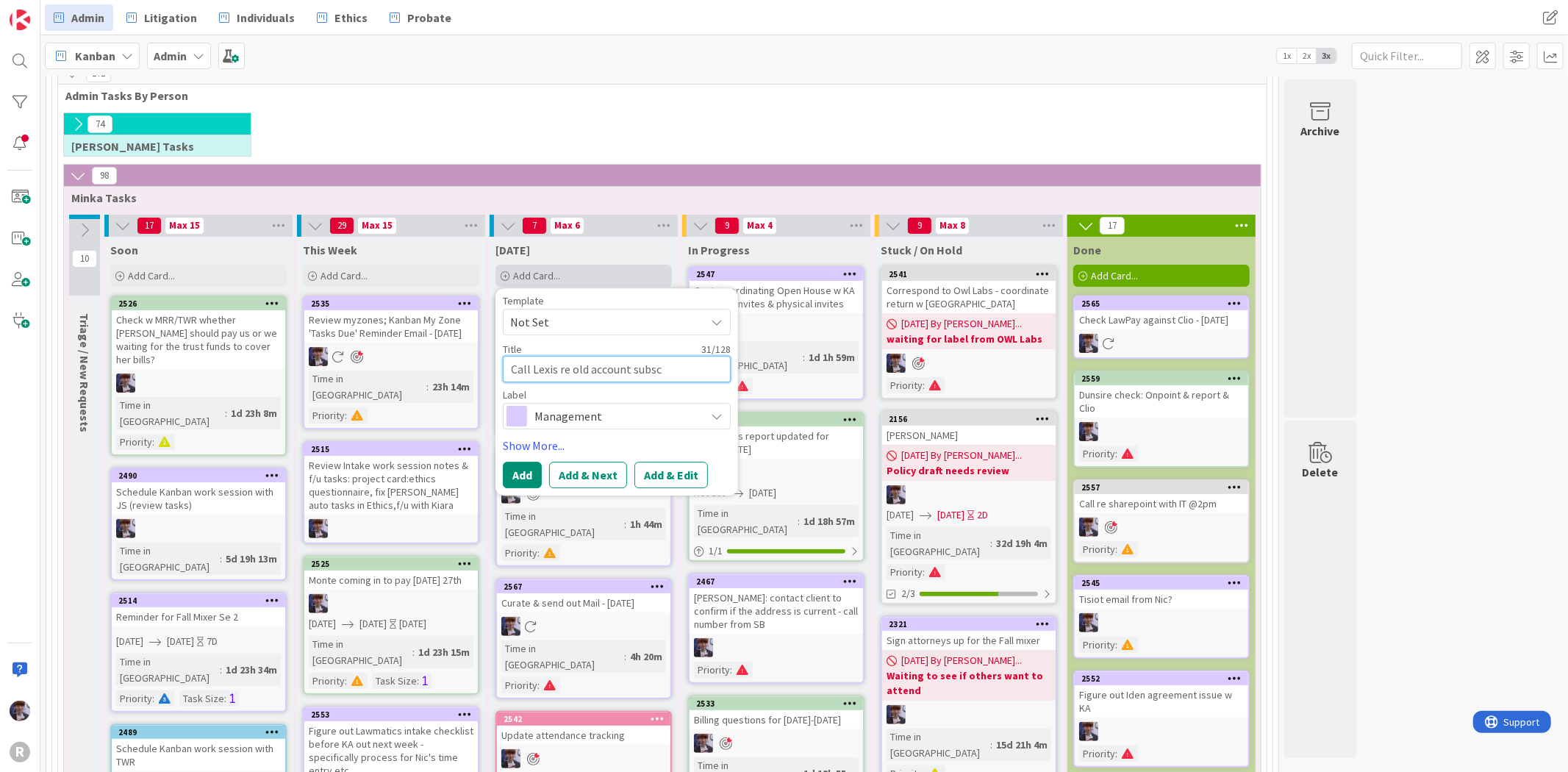
type textarea "Call Lexis re old account subscr"
type textarea "x"
type textarea "Call Lexis re old account subscri"
type textarea "x"
type textarea "Call Lexis re old account subscrip"
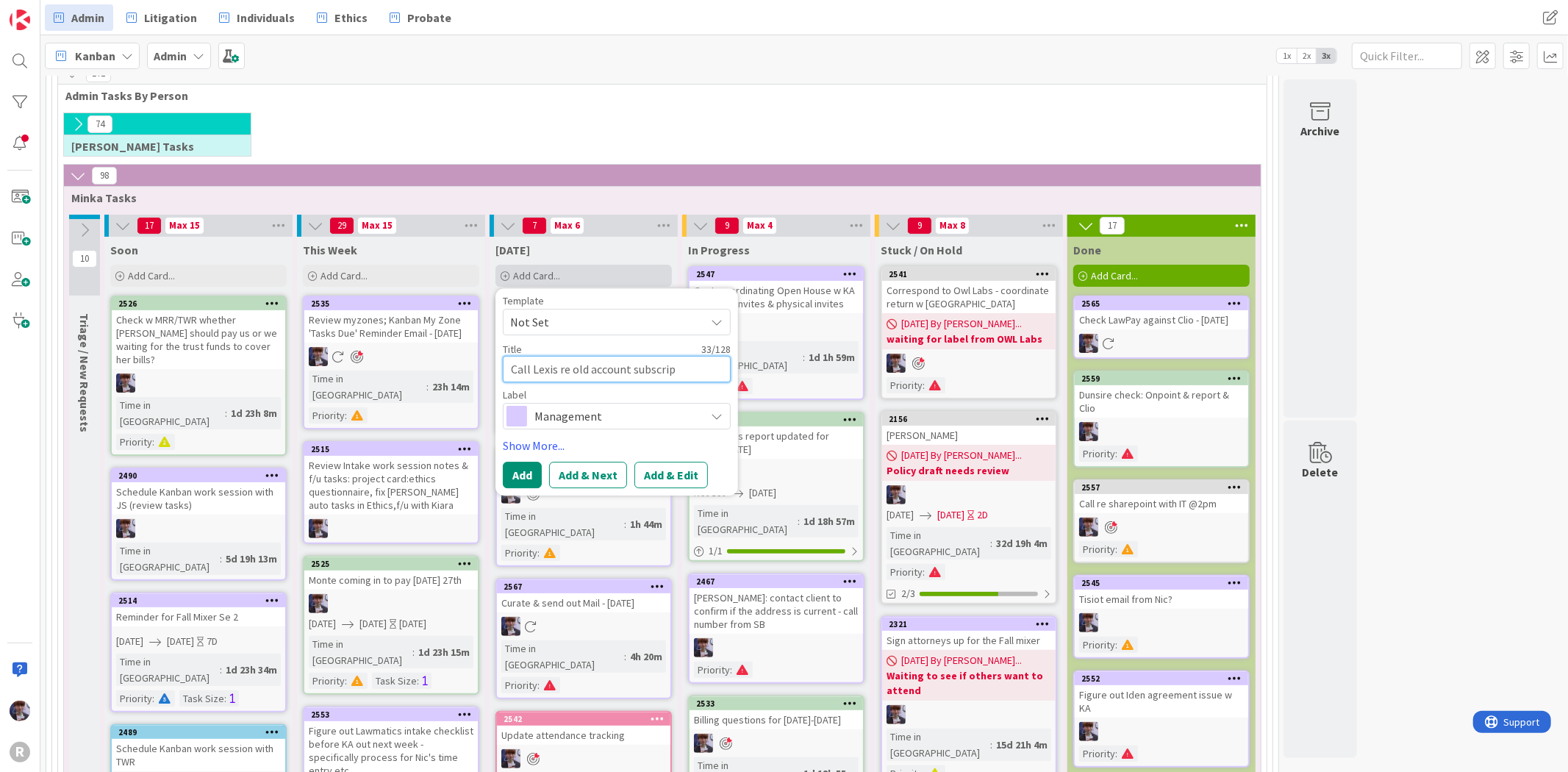
type textarea "x"
type textarea "Call Lexis re old account subscript"
type textarea "x"
type textarea "Call Lexis re old account subscripti"
type textarea "x"
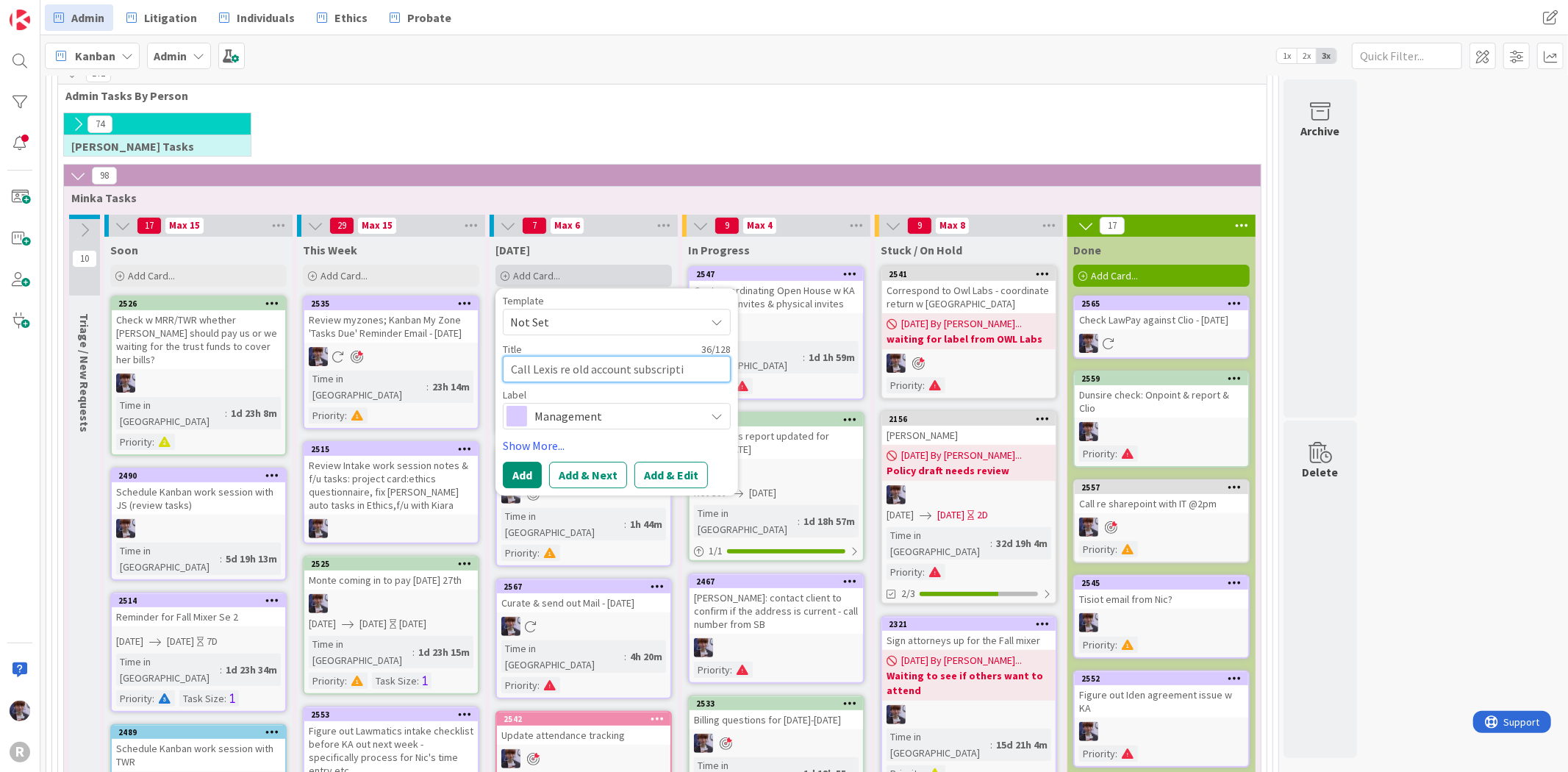
type textarea "Call Lexis re old account subscriptio"
type textarea "x"
type textarea "Call Lexis re old account subscription"
type textarea "x"
type textarea "Call Lexis re old account subscriptions"
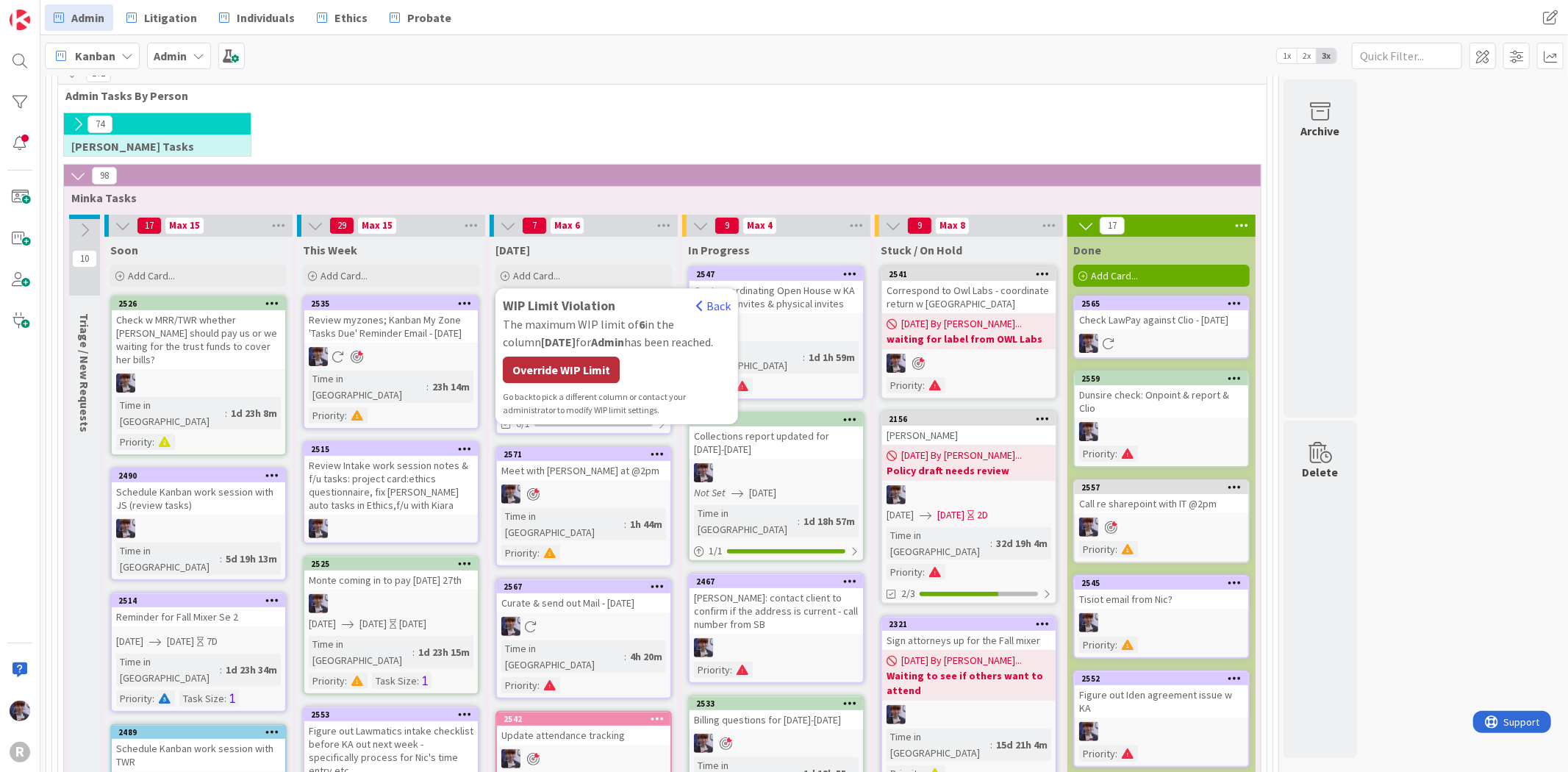
click at [565, 371] on div "Override WIP Limit" at bounding box center [560, 369] width 117 height 26
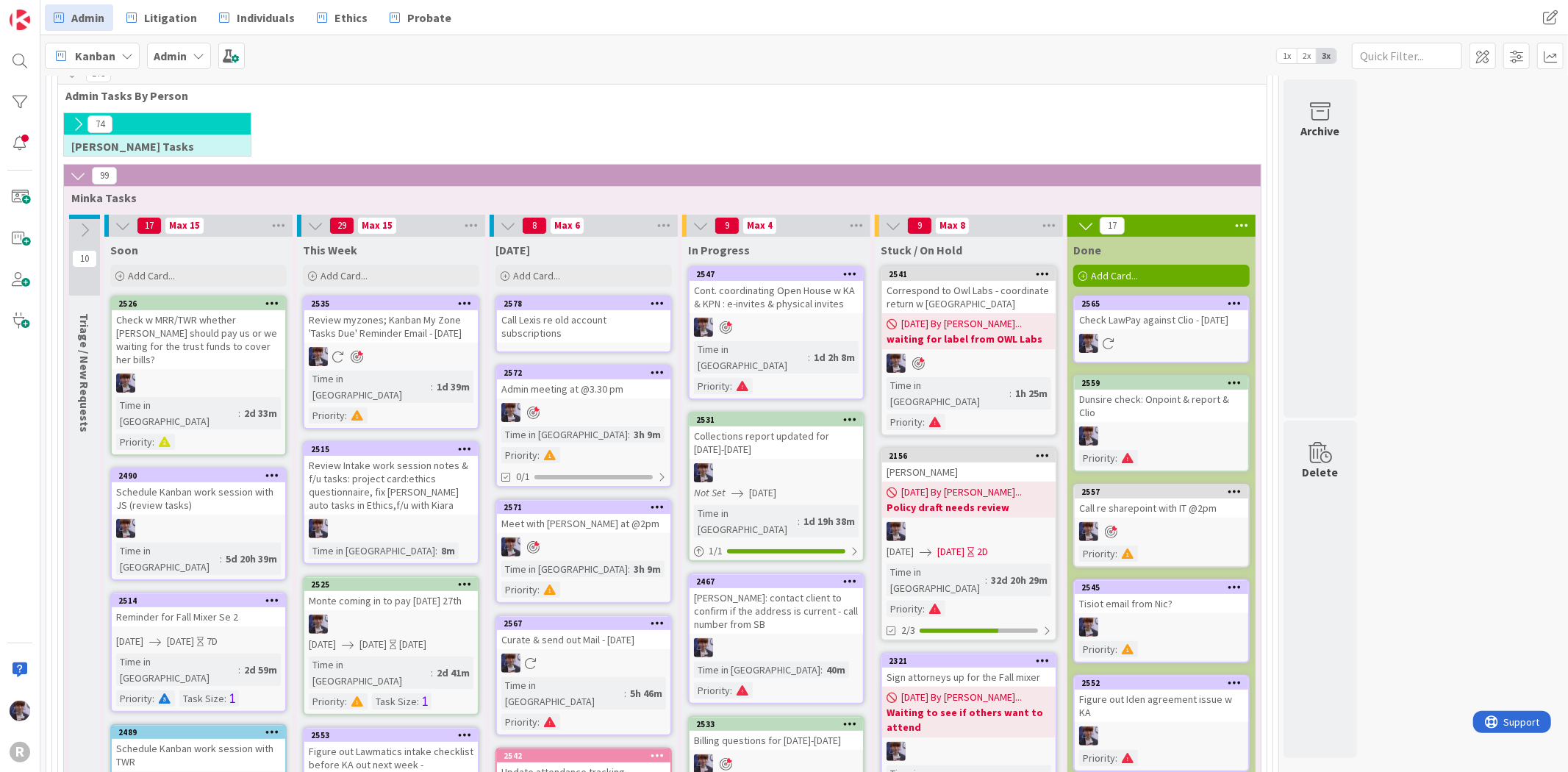
click at [545, 328] on link "2578 Call Lexis re old account subscriptions" at bounding box center [584, 323] width 177 height 57
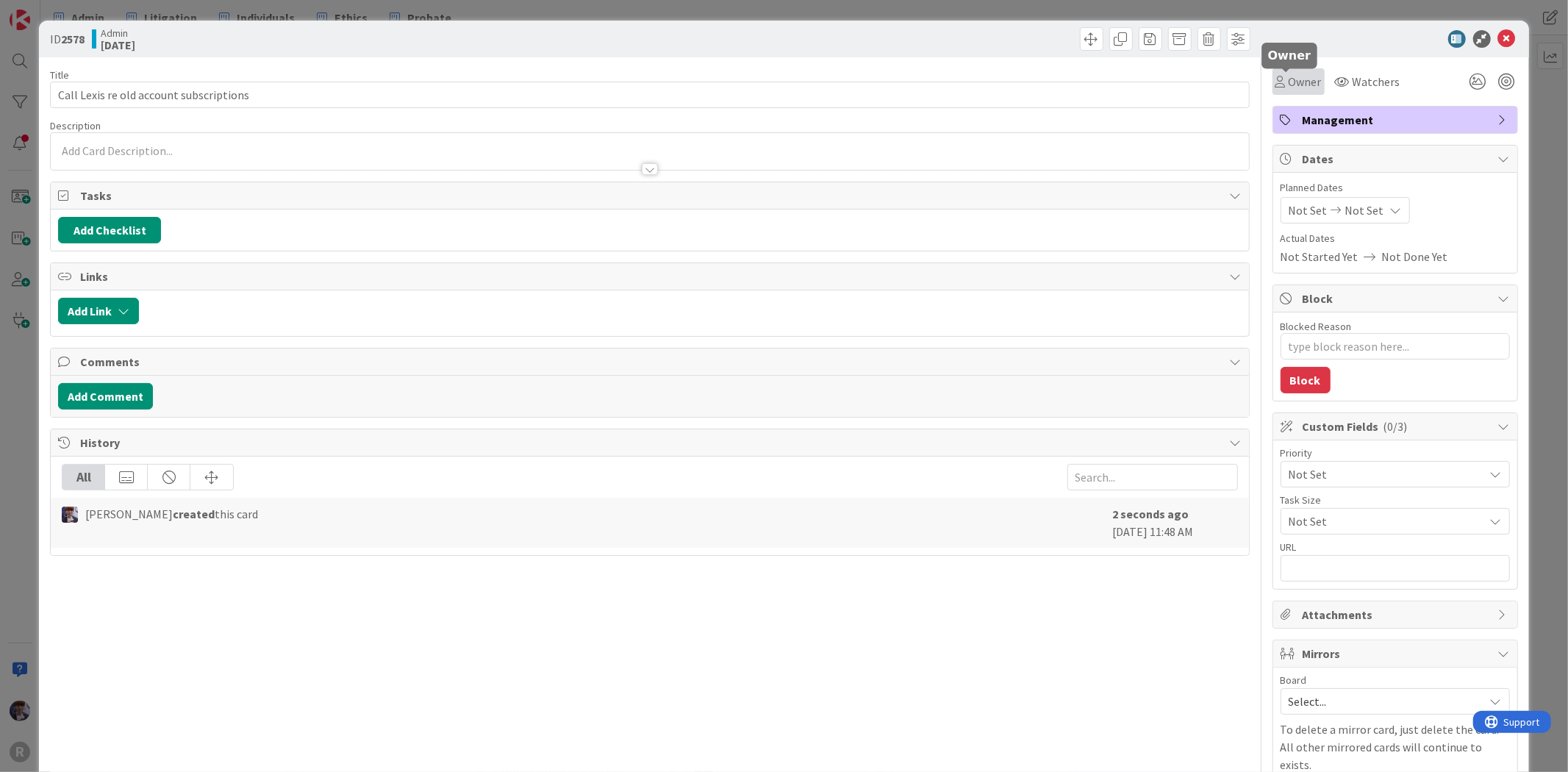
click at [1289, 90] on span "Owner" at bounding box center [1305, 81] width 33 height 18
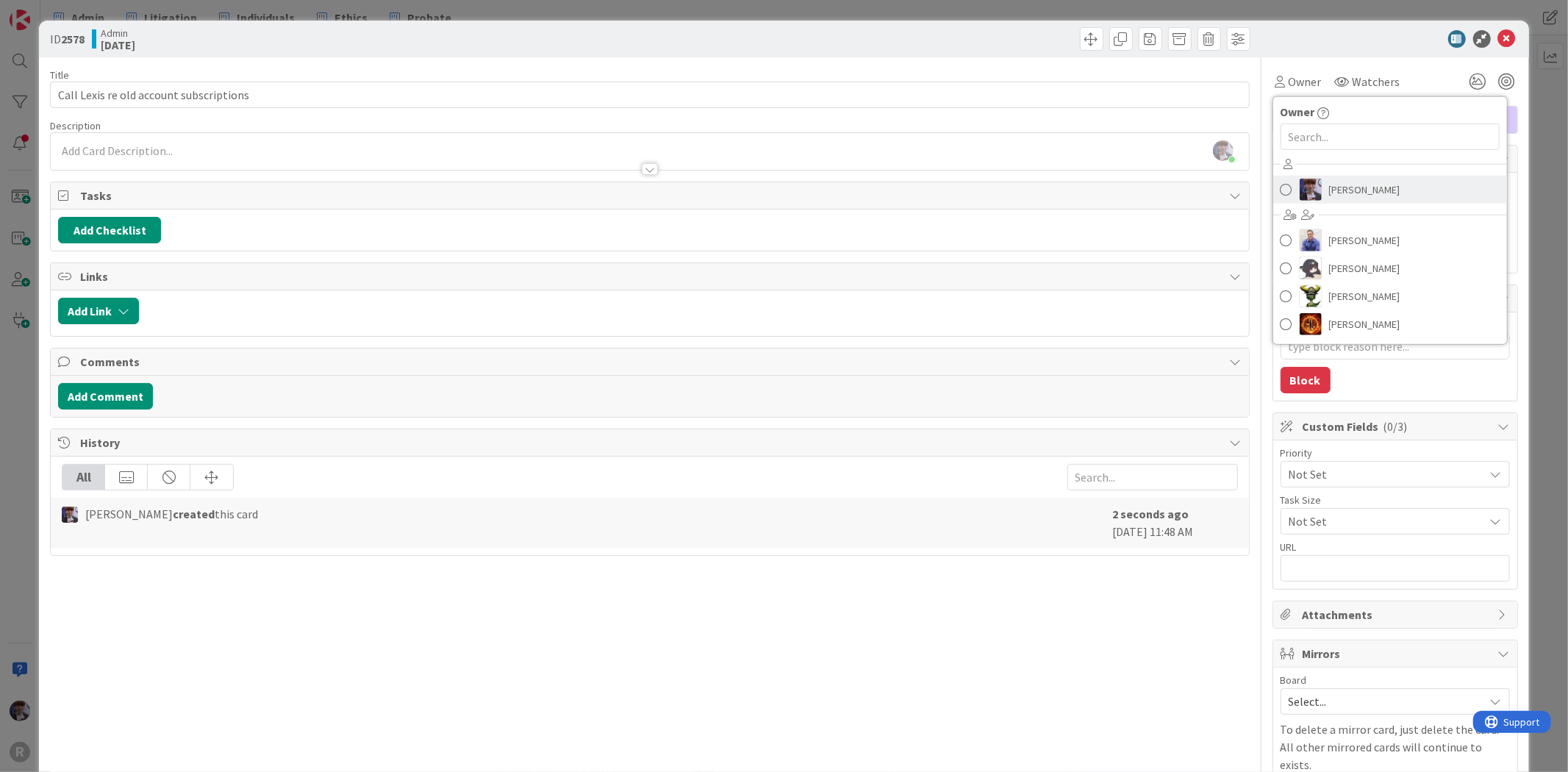
click at [1343, 200] on link "[PERSON_NAME]" at bounding box center [1391, 189] width 234 height 28
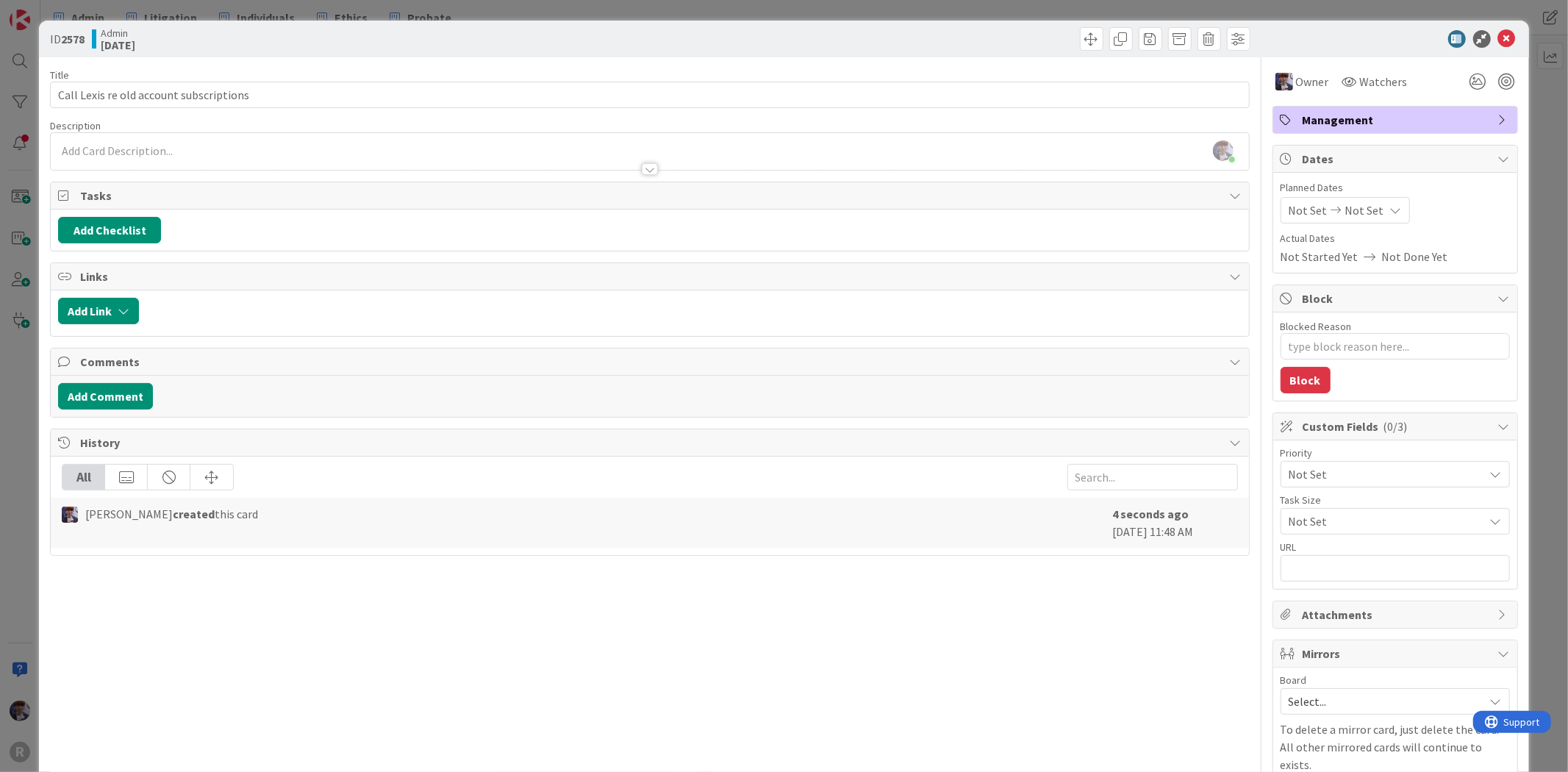
type textarea "x"
click at [1525, 76] on div "ID 2578 Admin [DATE] Title 39 / 128 Call Lexis re old account subscriptions Des…" at bounding box center [784, 386] width 1568 height 772
